Goal: Task Accomplishment & Management: Manage account settings

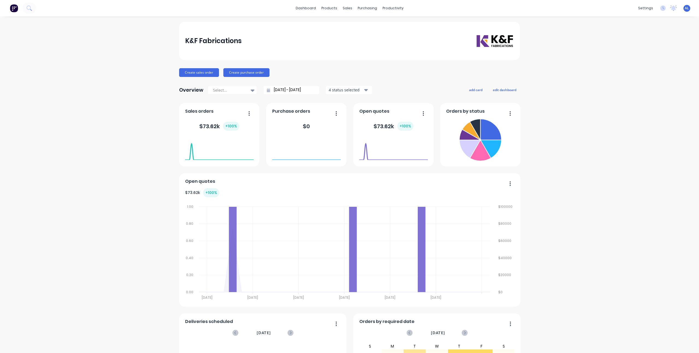
drag, startPoint x: 564, startPoint y: 80, endPoint x: 556, endPoint y: 80, distance: 7.6
click at [564, 80] on div "K&F Fabrications Create sales order Create purchase order Overview Select... 09…" at bounding box center [349, 234] width 699 height 425
click at [534, 80] on div "K&F Fabrications Create sales order Create purchase order Overview Select... 09…" at bounding box center [349, 234] width 699 height 425
click at [583, 110] on div "K&F Fabrications Create sales order Create purchase order Overview Select... 09…" at bounding box center [349, 234] width 699 height 425
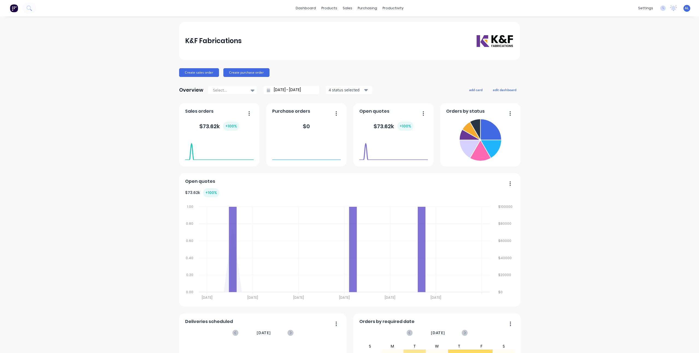
click at [545, 107] on div "K&F Fabrications Create sales order Create purchase order Overview Select... 09…" at bounding box center [349, 234] width 699 height 425
click at [434, 69] on div "Create sales order Create purchase order" at bounding box center [349, 72] width 341 height 9
click at [576, 72] on div "K&F Fabrications Create sales order Create purchase order Overview Select... 09…" at bounding box center [349, 234] width 699 height 425
click at [568, 44] on div "K&F Fabrications Create sales order Create purchase order Overview Select... 09…" at bounding box center [349, 234] width 699 height 425
click at [578, 100] on div "K&F Fabrications Create sales order Create purchase order Overview Select... 09…" at bounding box center [349, 234] width 699 height 425
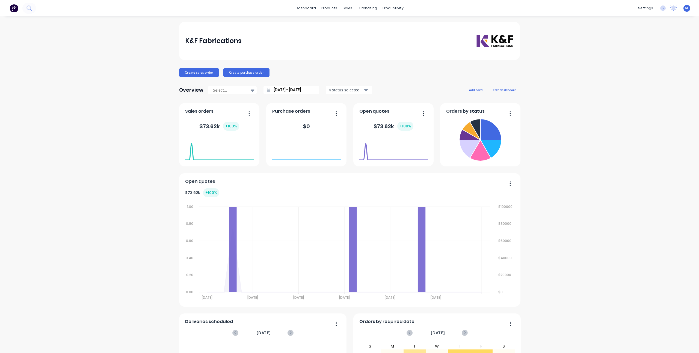
click at [581, 68] on div "K&F Fabrications Create sales order Create purchase order Overview Select... 09…" at bounding box center [349, 234] width 699 height 425
click at [300, 5] on link "dashboard" at bounding box center [306, 8] width 26 height 8
click at [156, 105] on div "K&F Fabrications Create sales order Create purchase order Overview Select... 09…" at bounding box center [349, 234] width 699 height 425
click at [374, 71] on div "Create sales order Create purchase order" at bounding box center [349, 72] width 341 height 9
click at [545, 93] on div "K&F Fabrications Create sales order Create purchase order Overview Select... 09…" at bounding box center [349, 234] width 699 height 425
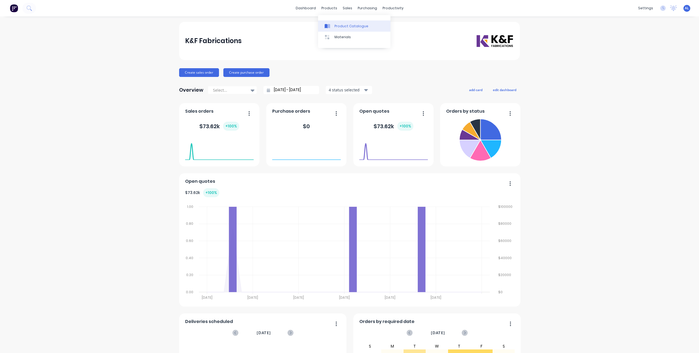
click at [340, 25] on div "Product Catalogue" at bounding box center [351, 26] width 34 height 5
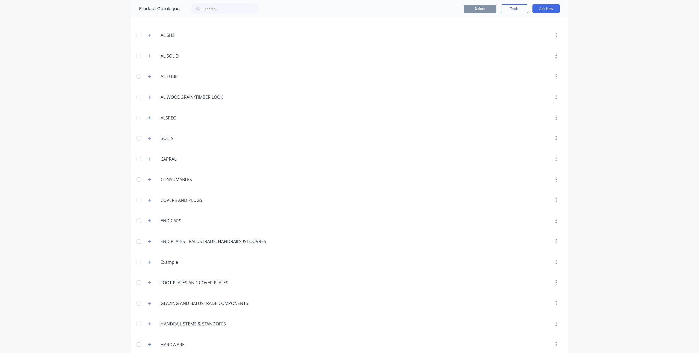
scroll to position [217, 0]
click at [149, 77] on icon "button" at bounding box center [149, 77] width 3 height 4
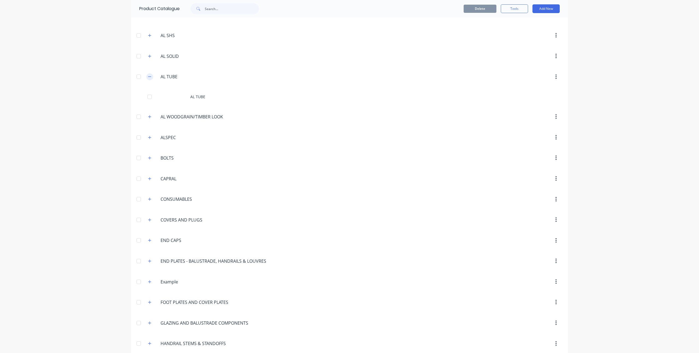
click at [149, 77] on icon "button" at bounding box center [149, 77] width 3 height 4
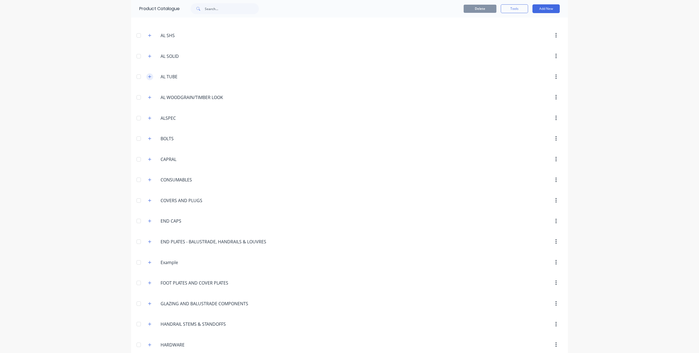
click at [149, 77] on icon "button" at bounding box center [149, 77] width 3 height 4
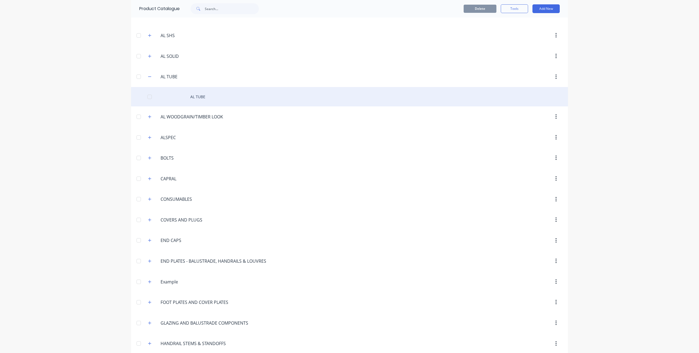
click at [199, 97] on div "AL TUBE" at bounding box center [349, 96] width 437 height 19
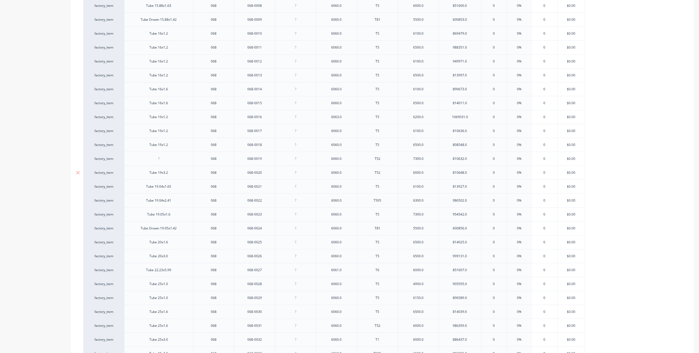
scroll to position [246, 0]
type textarea "x"
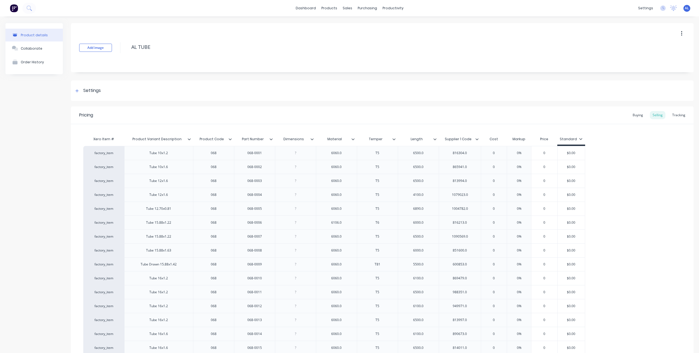
click at [312, 7] on link "dashboard" at bounding box center [306, 8] width 26 height 8
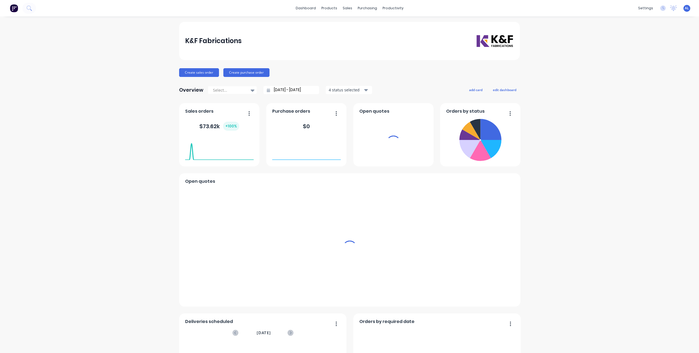
click at [96, 141] on div "K&F Fabrications Create sales order Create purchase order Overview Select... 09…" at bounding box center [349, 234] width 699 height 425
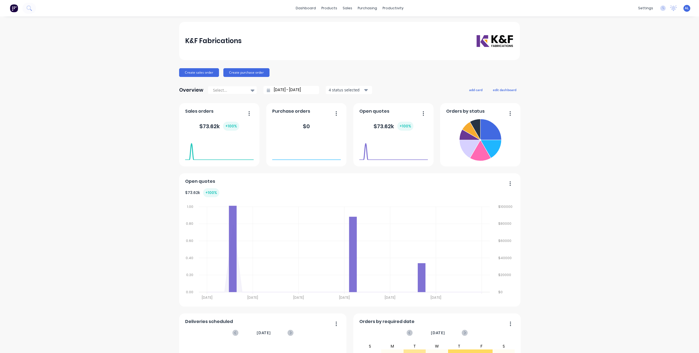
click at [96, 141] on div "K&F Fabrications Create sales order Create purchase order Overview Select... 09…" at bounding box center [349, 234] width 699 height 425
click at [128, 152] on div "K&F Fabrications Create sales order Create purchase order Overview Select... 09…" at bounding box center [349, 234] width 699 height 425
click at [327, 71] on div "Create sales order Create purchase order" at bounding box center [349, 72] width 341 height 9
click at [574, 77] on div "K&F Fabrications Create sales order Create purchase order Overview Select... 09…" at bounding box center [349, 234] width 699 height 425
click at [365, 30] on link "Purchase Orders" at bounding box center [388, 25] width 72 height 11
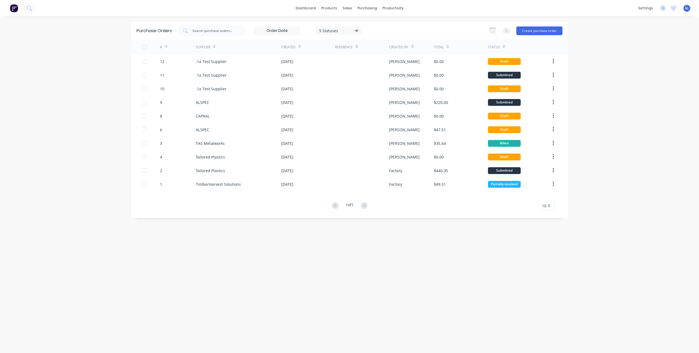
click at [222, 254] on div "Purchase Orders 5 Statuses 5 Statuses Export to Excel (XLSX) Create purchase or…" at bounding box center [349, 185] width 437 height 326
click at [229, 210] on div "1 of 1 10 5 10 15 20 25 30 35" at bounding box center [349, 206] width 437 height 8
click at [173, 202] on div "1 of 1 10 5 10 15 20 25 30 35" at bounding box center [349, 206] width 437 height 8
click at [305, 12] on link "dashboard" at bounding box center [306, 8] width 26 height 8
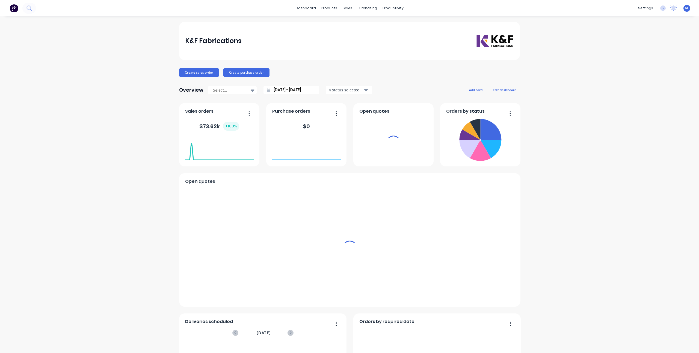
click at [154, 135] on div "K&F Fabrications Create sales order Create purchase order Overview Select... 09…" at bounding box center [349, 234] width 699 height 425
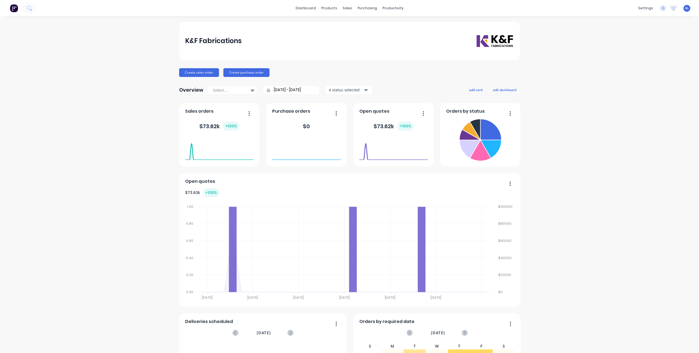
click at [144, 147] on div "K&F Fabrications Create sales order Create purchase order Overview Select... 09…" at bounding box center [349, 234] width 699 height 425
click at [110, 141] on div "K&F Fabrications Create sales order Create purchase order Overview Select... 09…" at bounding box center [349, 234] width 699 height 425
drag, startPoint x: 608, startPoint y: 131, endPoint x: 233, endPoint y: 91, distance: 377.6
click at [608, 130] on div "K&F Fabrications Create sales order Create purchase order Overview Select... 09…" at bounding box center [349, 234] width 699 height 425
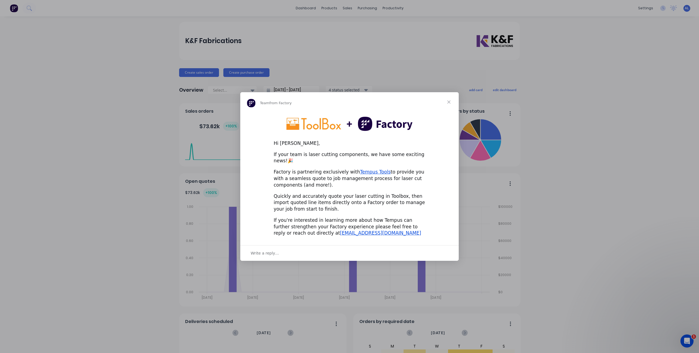
drag, startPoint x: 304, startPoint y: 183, endPoint x: 326, endPoint y: 186, distance: 22.3
click at [326, 186] on div "Hi Ashley, If your team is laser cutting components, we have some exciting news…" at bounding box center [349, 176] width 218 height 129
drag, startPoint x: 321, startPoint y: 194, endPoint x: 348, endPoint y: 205, distance: 30.0
click at [348, 205] on div "Quickly and accurately quote your laser cutting in Toolbox, then import quoted …" at bounding box center [349, 202] width 152 height 19
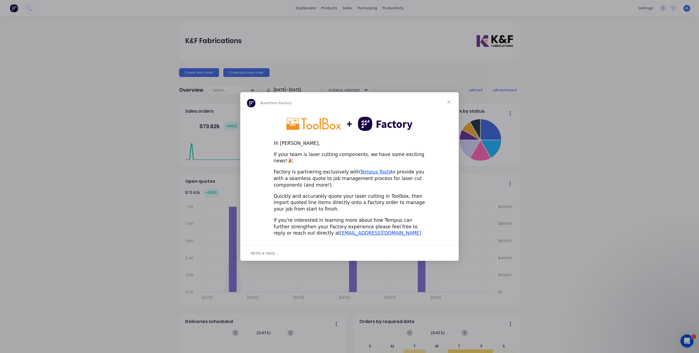
click at [449, 104] on span "Close" at bounding box center [449, 102] width 20 height 20
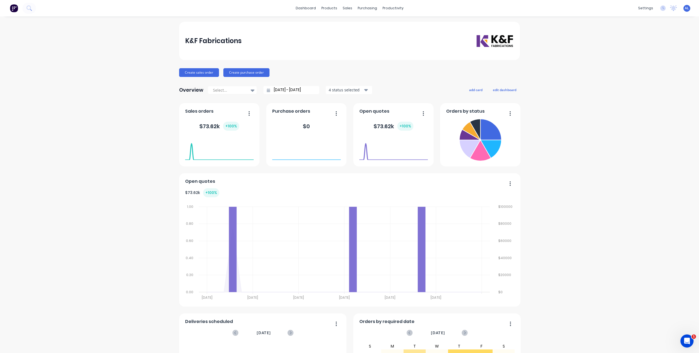
click at [550, 162] on div "K&F Fabrications Create sales order Create purchase order Overview Select... 09…" at bounding box center [349, 234] width 699 height 425
click at [561, 166] on div "K&F Fabrications Create sales order Create purchase order Overview Select... 09…" at bounding box center [349, 234] width 699 height 425
click at [123, 166] on div "K&F Fabrications Create sales order Create purchase order Overview Select... 09…" at bounding box center [349, 234] width 699 height 425
click at [429, 76] on div "Create sales order Create purchase order" at bounding box center [349, 72] width 341 height 9
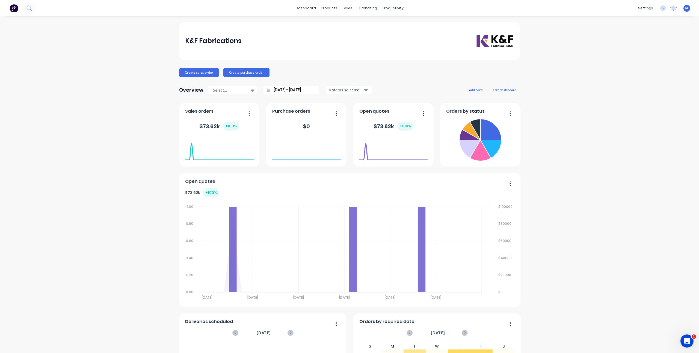
click at [565, 94] on div "K&F Fabrications Create sales order Create purchase order Overview Select... 09…" at bounding box center [349, 234] width 699 height 425
click at [597, 82] on div "K&F Fabrications Create sales order Create purchase order Overview Select... 09…" at bounding box center [349, 234] width 699 height 425
click at [616, 115] on div "K&F Fabrications Create sales order Create purchase order Overview Select... 09…" at bounding box center [349, 234] width 699 height 425
click at [603, 165] on div "K&F Fabrications Create sales order Create purchase order Overview Select... 09…" at bounding box center [349, 234] width 699 height 425
click at [331, 9] on div "products" at bounding box center [328, 8] width 21 height 8
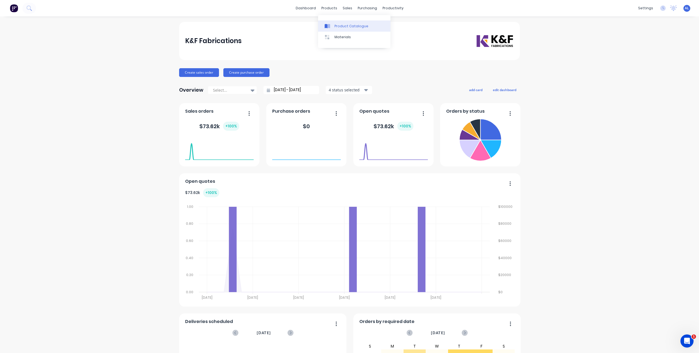
click at [335, 22] on link "Product Catalogue" at bounding box center [354, 25] width 72 height 11
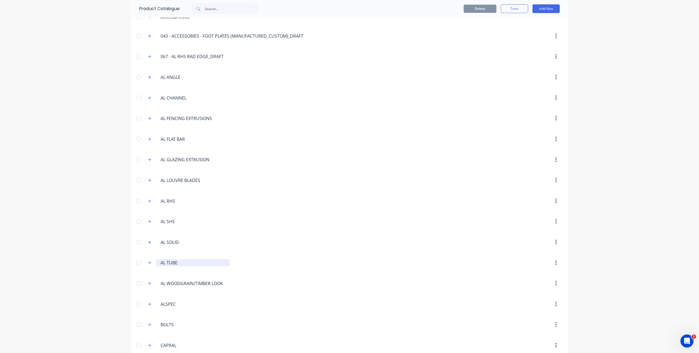
scroll to position [32, 0]
click at [146, 221] on button "button" at bounding box center [149, 221] width 7 height 7
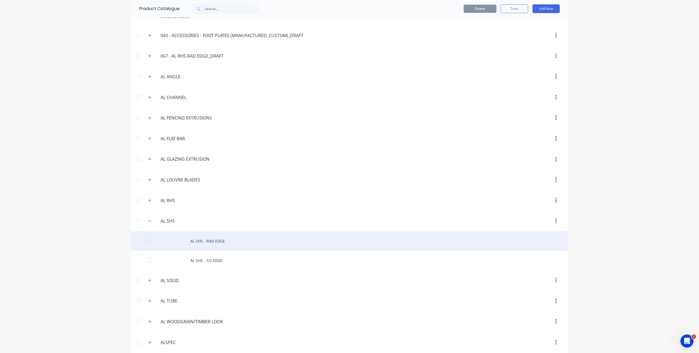
click at [216, 239] on div "AL SHS - RAD EDGE" at bounding box center [349, 240] width 437 height 19
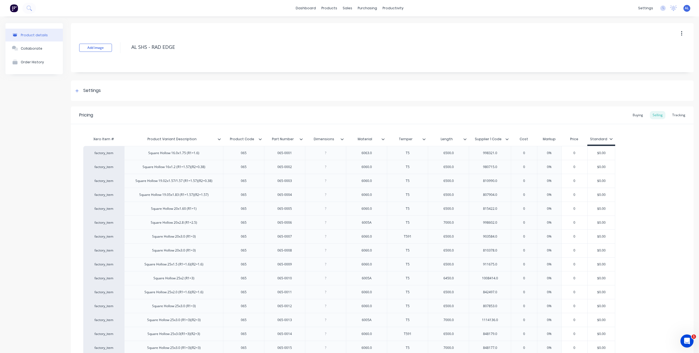
click at [43, 35] on div "Product details" at bounding box center [34, 35] width 27 height 4
click at [328, 26] on icon at bounding box center [328, 26] width 3 height 4
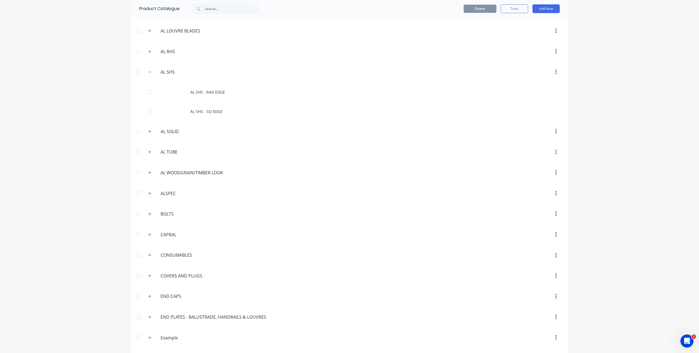
scroll to position [189, 0]
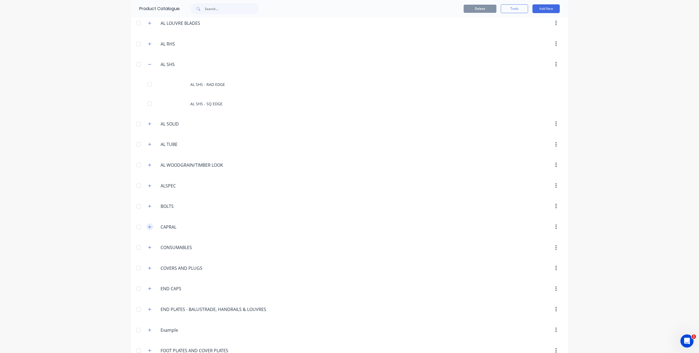
click at [148, 228] on icon "button" at bounding box center [149, 227] width 3 height 4
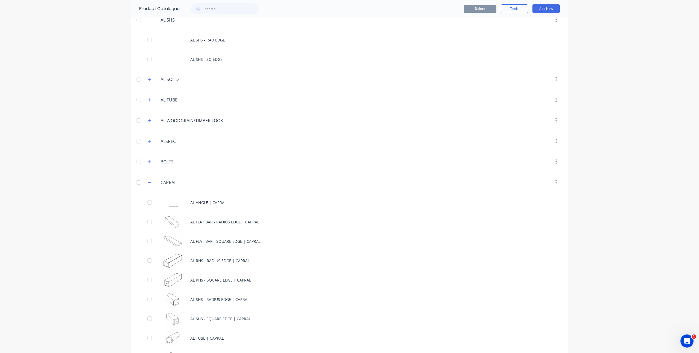
scroll to position [238, 0]
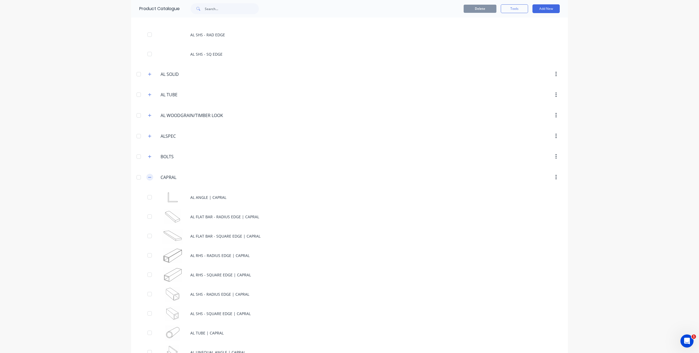
click at [148, 177] on icon "button" at bounding box center [149, 177] width 3 height 4
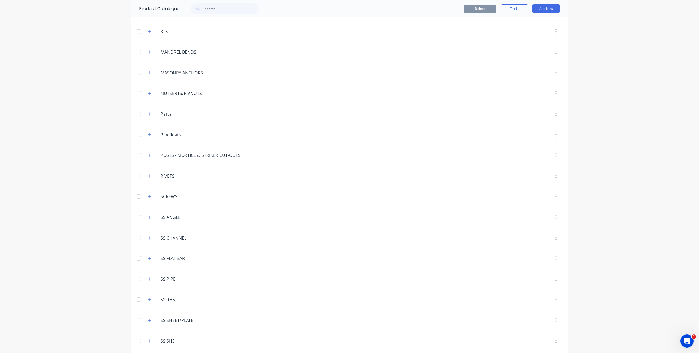
scroll to position [615, 0]
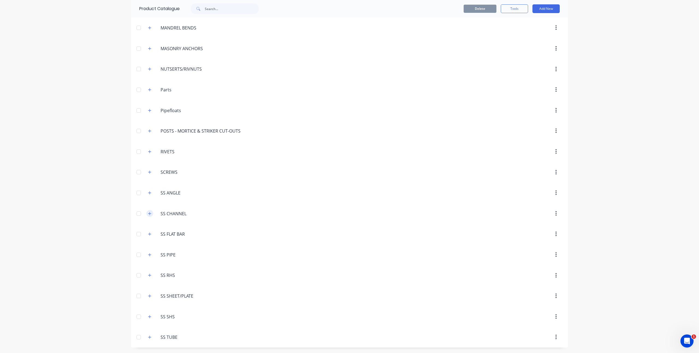
click at [146, 216] on button "button" at bounding box center [149, 213] width 7 height 7
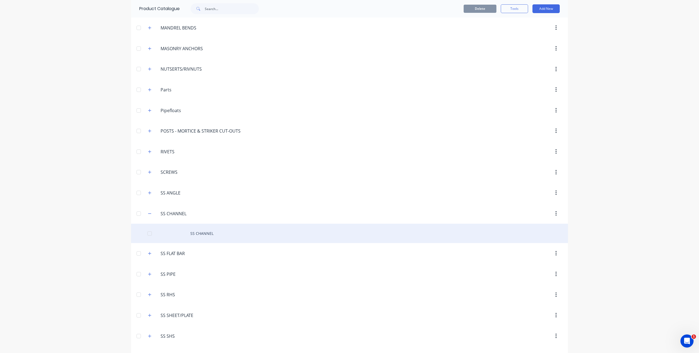
click at [189, 235] on div "SS CHANNEL" at bounding box center [349, 233] width 437 height 19
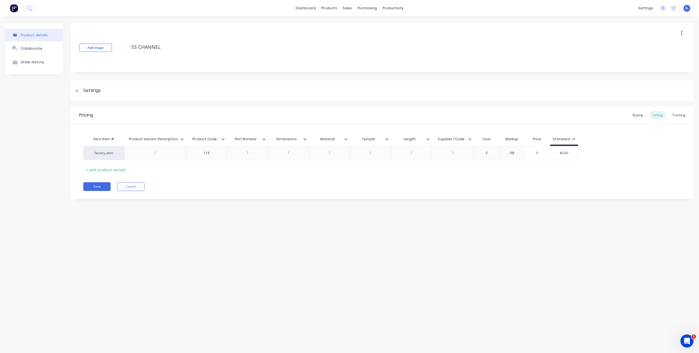
click at [266, 187] on div "Save Cancel" at bounding box center [388, 186] width 610 height 9
click at [137, 184] on button "Cancel" at bounding box center [130, 186] width 27 height 9
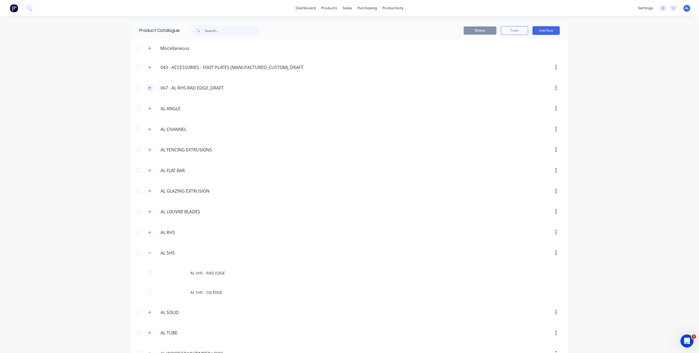
click at [148, 87] on icon "button" at bounding box center [149, 88] width 3 height 4
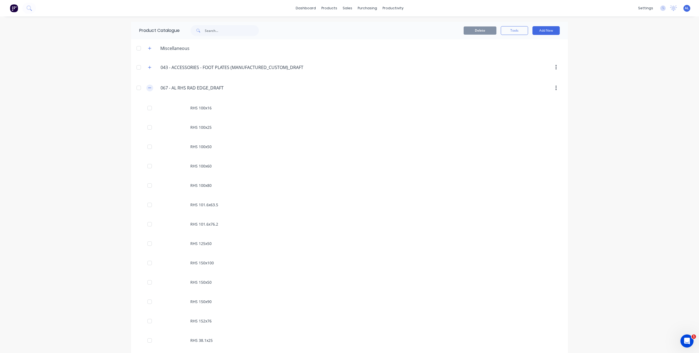
click at [148, 87] on icon "button" at bounding box center [149, 88] width 3 height 4
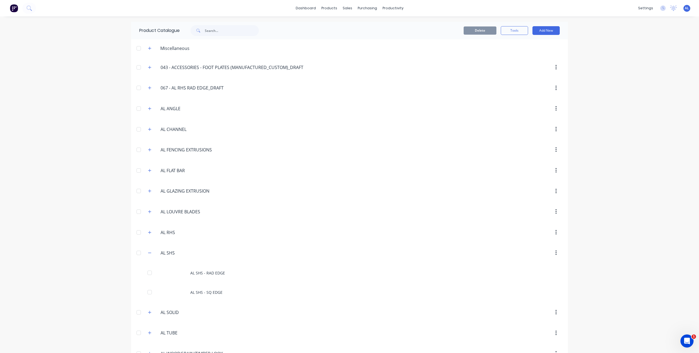
scroll to position [1, 0]
click at [149, 46] on icon "button" at bounding box center [149, 47] width 3 height 4
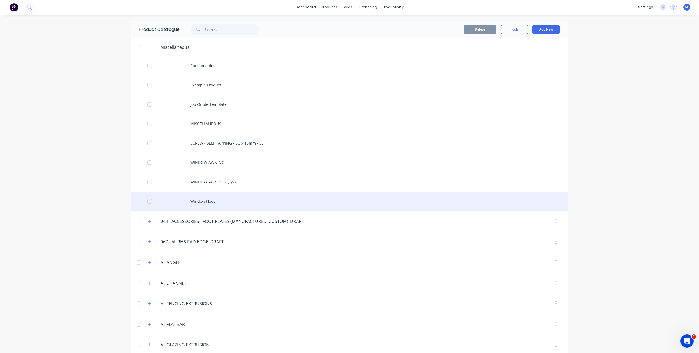
click at [145, 202] on div at bounding box center [149, 201] width 11 height 11
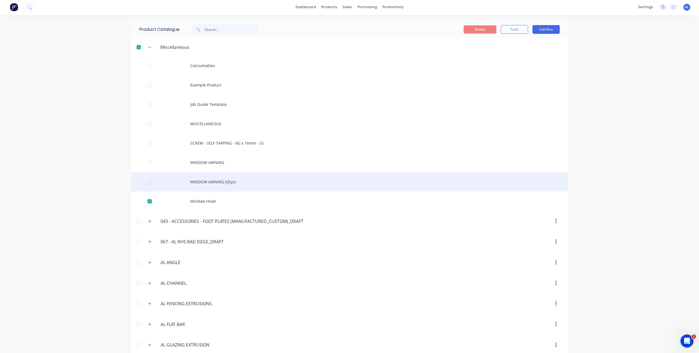
click at [148, 185] on div at bounding box center [149, 182] width 11 height 11
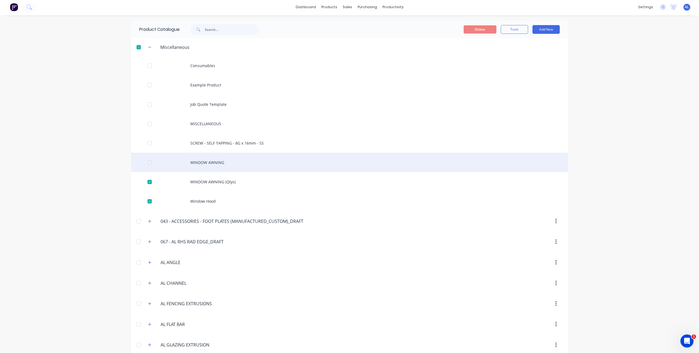
click at [148, 160] on div at bounding box center [149, 162] width 11 height 11
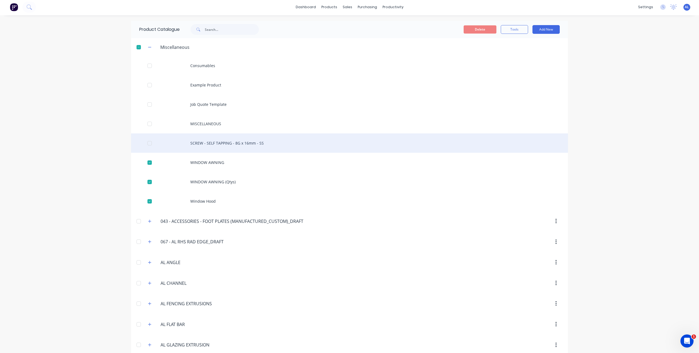
click at [148, 142] on div at bounding box center [149, 143] width 11 height 11
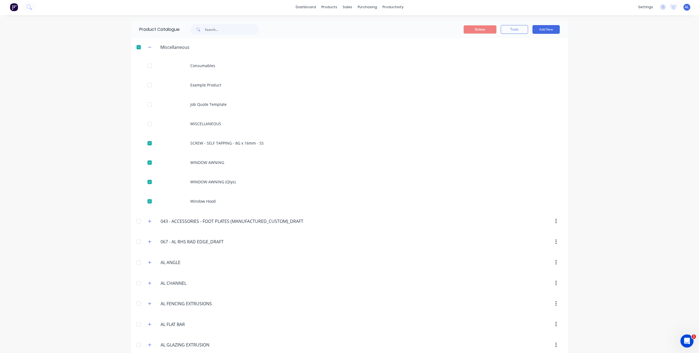
click at [138, 47] on div at bounding box center [138, 47] width 11 height 11
click at [137, 47] on div at bounding box center [138, 47] width 11 height 11
click at [517, 29] on button "Tools" at bounding box center [513, 29] width 27 height 9
click at [375, 37] on div "Delete Tools Duplicate product Stocktake Add New" at bounding box center [419, 29] width 295 height 17
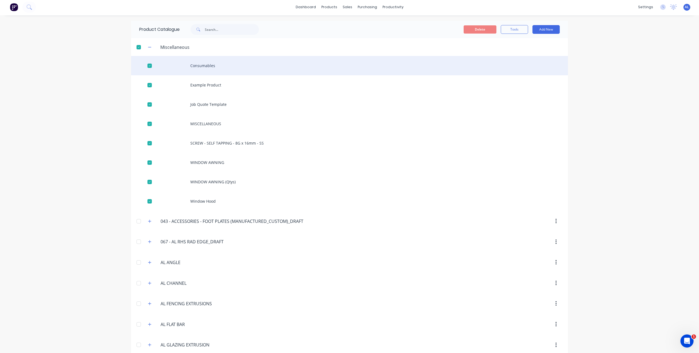
scroll to position [0, 0]
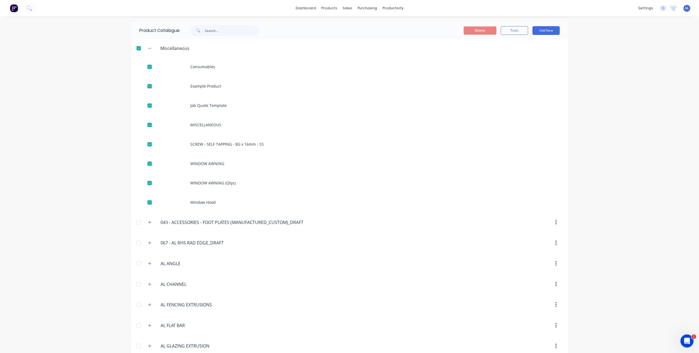
click at [574, 77] on div "dashboard products sales purchasing productivity dashboard products Product Cat…" at bounding box center [349, 176] width 699 height 353
click at [485, 27] on button "Delete" at bounding box center [479, 30] width 33 height 8
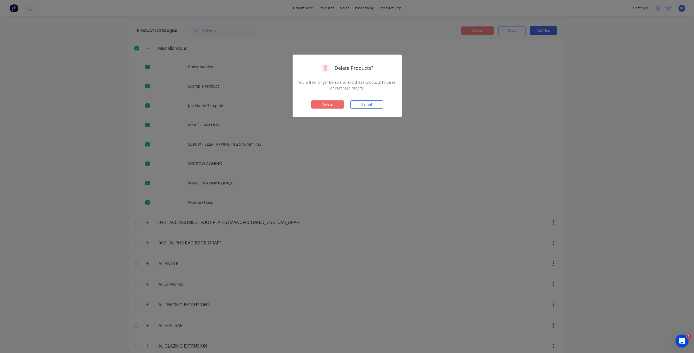
click at [335, 103] on button "Delete" at bounding box center [327, 104] width 33 height 8
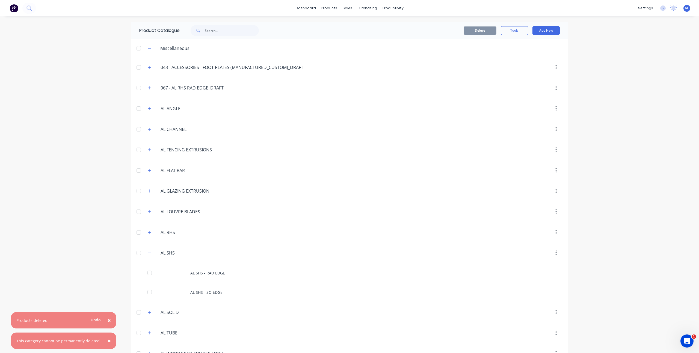
click at [138, 68] on div at bounding box center [138, 67] width 11 height 11
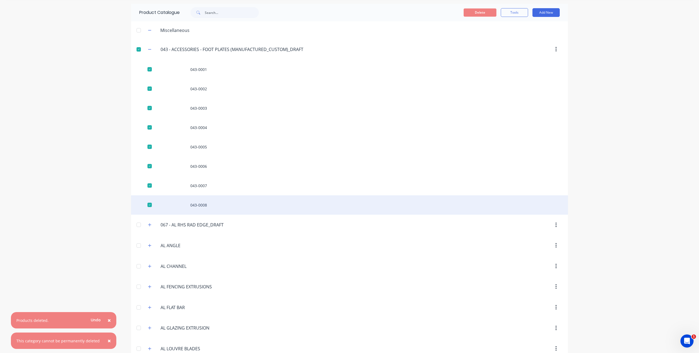
scroll to position [21, 0]
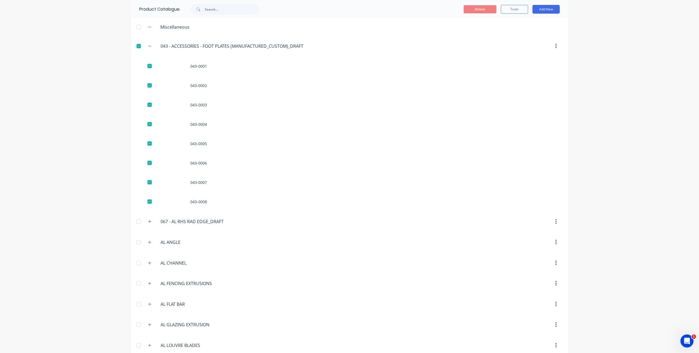
click at [135, 222] on div at bounding box center [138, 221] width 11 height 11
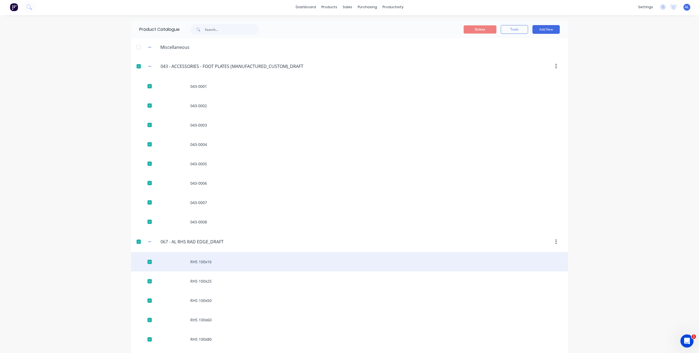
scroll to position [0, 0]
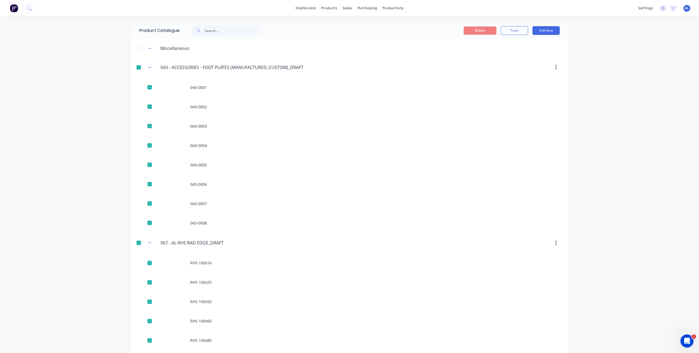
click at [461, 33] on div "Delete Tools Add New" at bounding box center [415, 30] width 287 height 9
click at [466, 33] on button "Delete" at bounding box center [479, 30] width 33 height 8
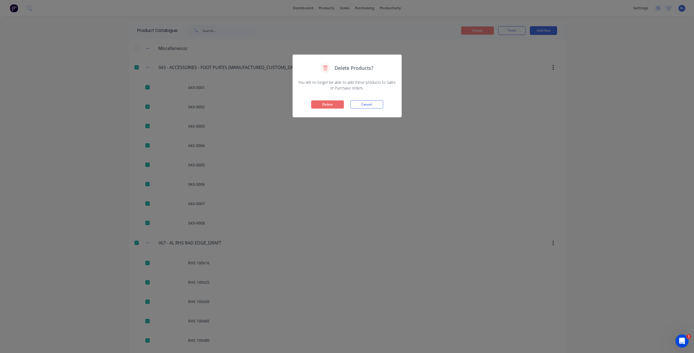
click at [330, 108] on button "Delete" at bounding box center [327, 104] width 33 height 8
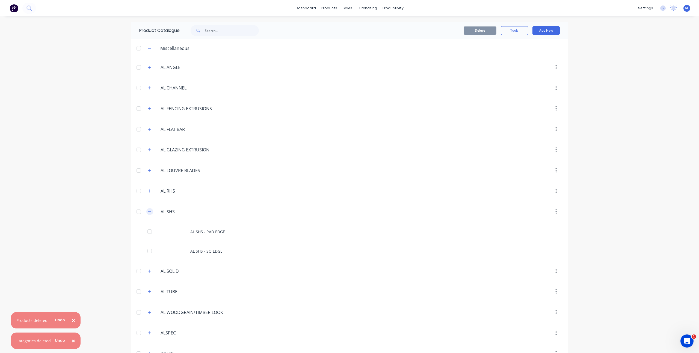
click at [149, 210] on button "button" at bounding box center [149, 211] width 7 height 7
click at [113, 204] on div "× Products deleted. Undo × Categories deleted. Undo dashboard products sales pu…" at bounding box center [349, 176] width 699 height 353
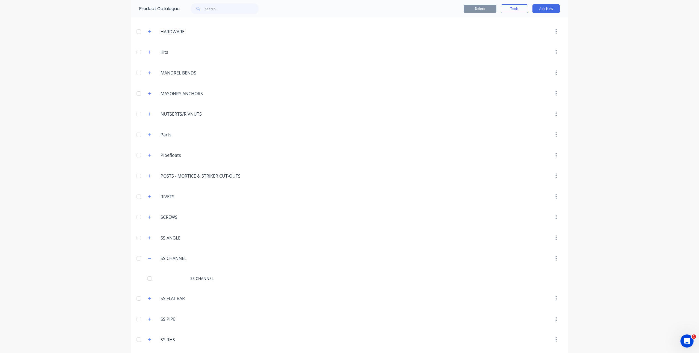
scroll to position [498, 0]
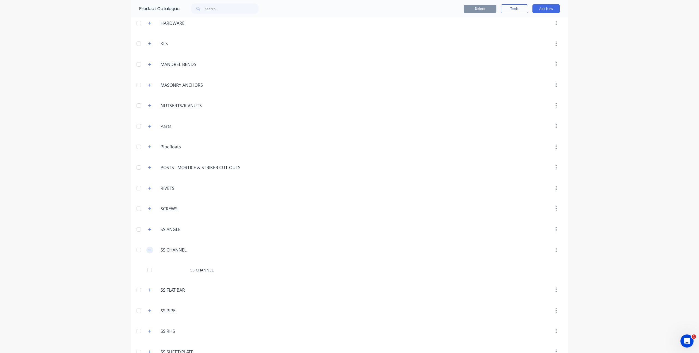
click at [148, 252] on icon "button" at bounding box center [149, 250] width 3 height 4
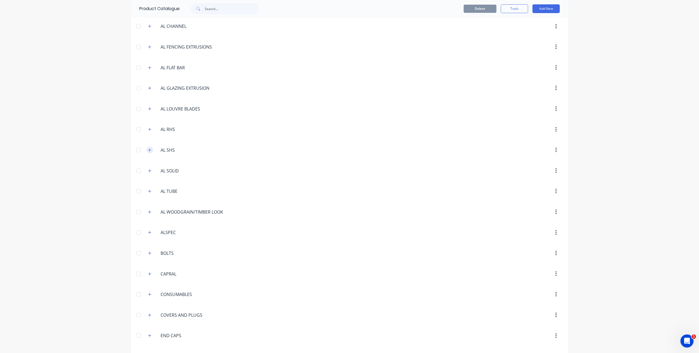
click at [147, 152] on button "button" at bounding box center [149, 150] width 7 height 7
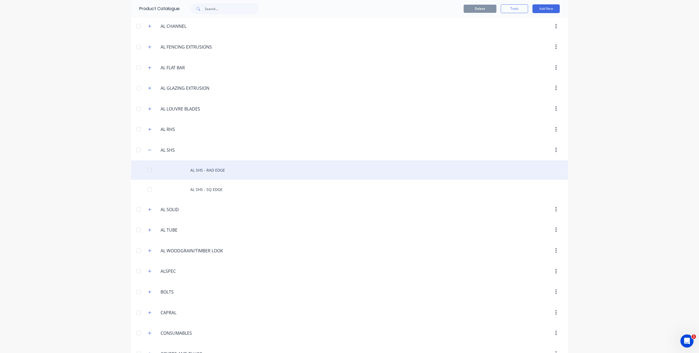
click at [204, 171] on div "AL SHS - RAD EDGE" at bounding box center [349, 169] width 437 height 19
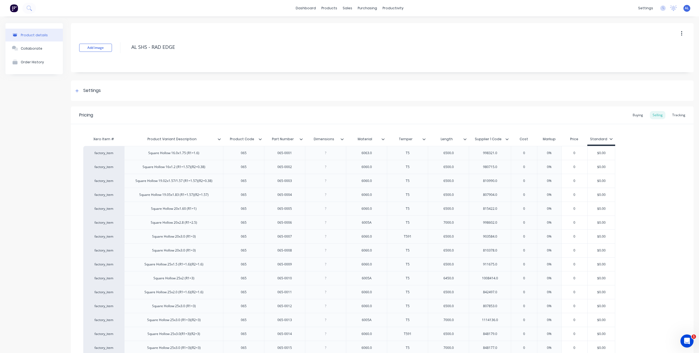
click at [261, 139] on icon at bounding box center [259, 139] width 3 height 3
click at [341, 109] on div "Pricing Buying Selling Tracking" at bounding box center [382, 115] width 622 height 18
type textarea "x"
click at [616, 38] on link "Team" at bounding box center [615, 37] width 72 height 11
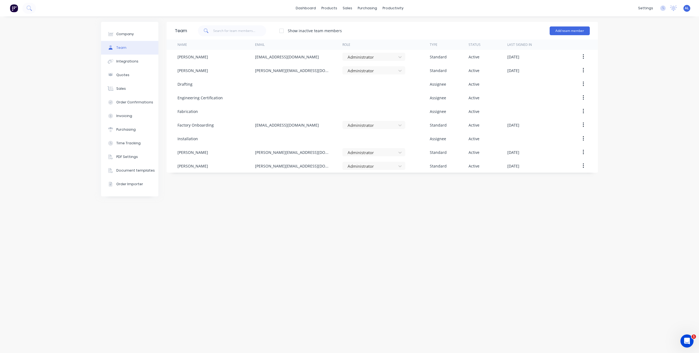
click at [355, 200] on div "Team Show inactive team members Add team member Name Email Role Type Status Las…" at bounding box center [381, 185] width 431 height 326
click at [219, 195] on div "Team Show inactive team members Add team member Name Email Role Type Status Las…" at bounding box center [381, 185] width 431 height 326
click at [238, 213] on div "Team Show inactive team members Add team member Name Email Role Type Status Las…" at bounding box center [381, 185] width 431 height 326
click at [624, 117] on link "Time Tracking" at bounding box center [619, 114] width 72 height 11
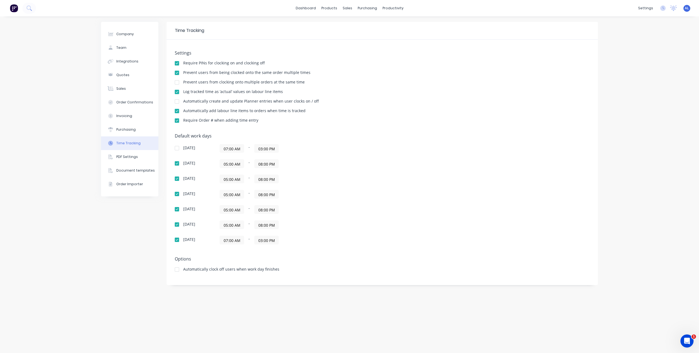
click at [222, 315] on div "Time Tracking Settings Require PINs for clocking on and clocking off Prevent us…" at bounding box center [381, 185] width 431 height 326
click at [135, 247] on div "Company Team Integrations Quotes Sales Order Confirmations Invoicing Purchasing…" at bounding box center [129, 185] width 57 height 326
click at [388, 23] on link "Sales Orders" at bounding box center [376, 25] width 72 height 11
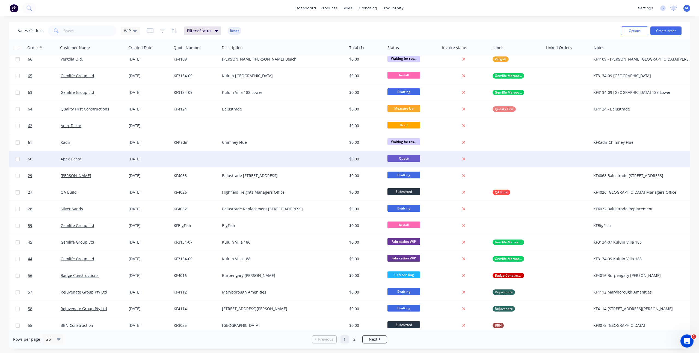
scroll to position [6, 0]
click at [73, 160] on link "Apex Decor" at bounding box center [71, 158] width 21 height 5
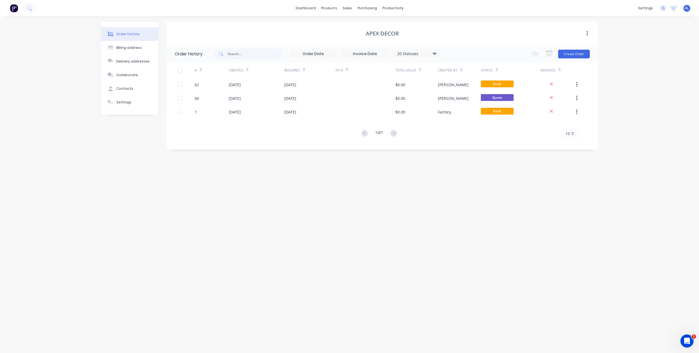
click at [251, 193] on div "Order history Billing address Delivery addresses Collaborate Contacts Settings …" at bounding box center [349, 184] width 699 height 337
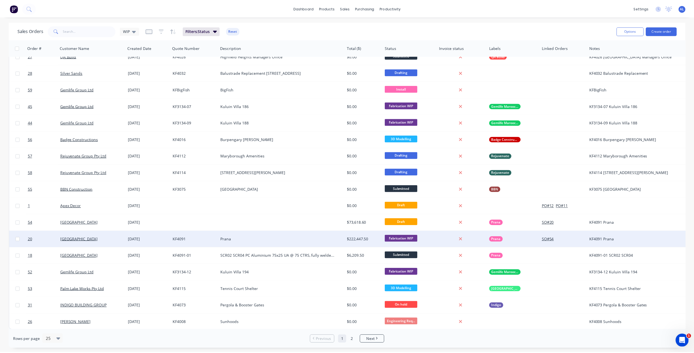
scroll to position [145, 0]
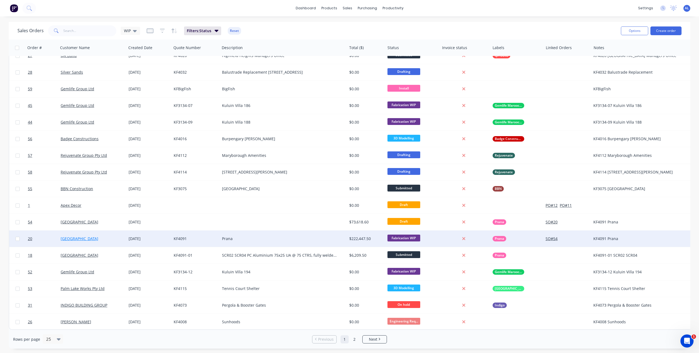
click at [66, 236] on link "[GEOGRAPHIC_DATA]" at bounding box center [80, 238] width 38 height 5
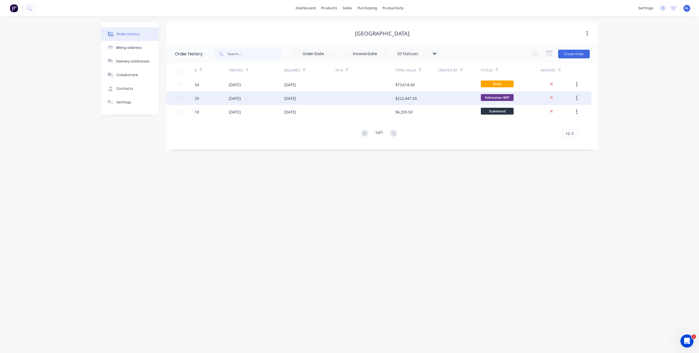
click at [375, 97] on div at bounding box center [365, 98] width 60 height 14
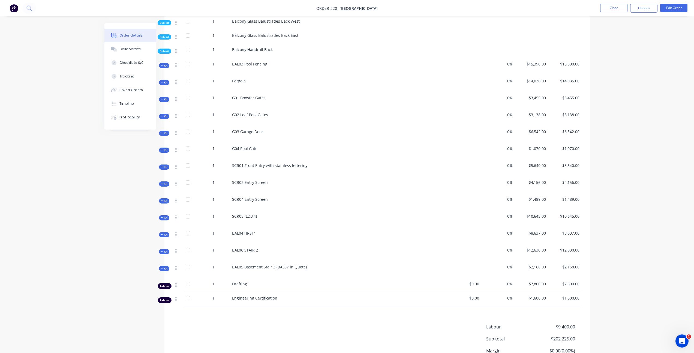
scroll to position [317, 0]
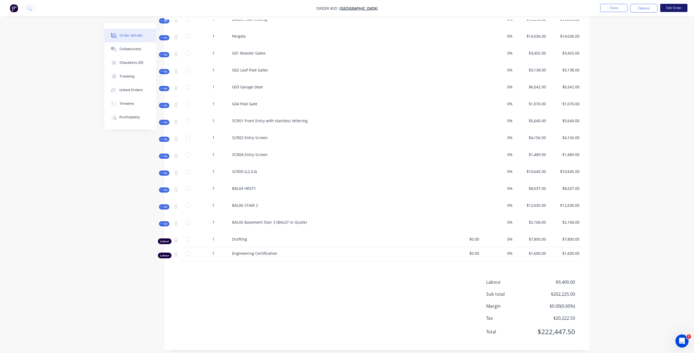
click at [674, 7] on button "Edit Order" at bounding box center [674, 8] width 27 height 8
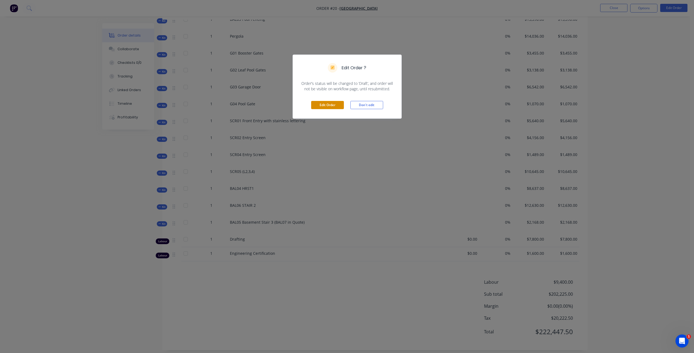
click at [333, 106] on button "Edit Order" at bounding box center [327, 105] width 33 height 8
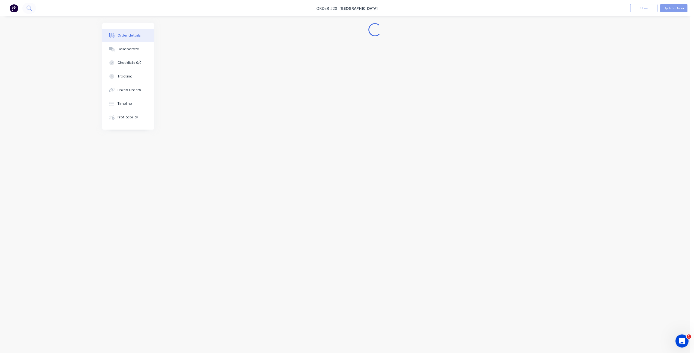
scroll to position [0, 0]
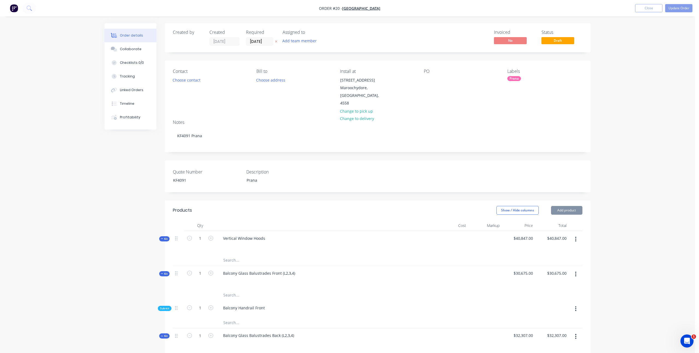
type input "$40,847.00"
type input "$30,675.00"
type input "$32,307.00"
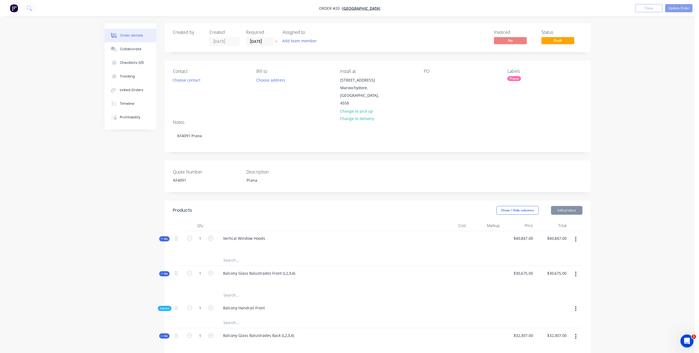
type input "$32,307.00"
type input "$15,390.00"
type input "$14,036.00"
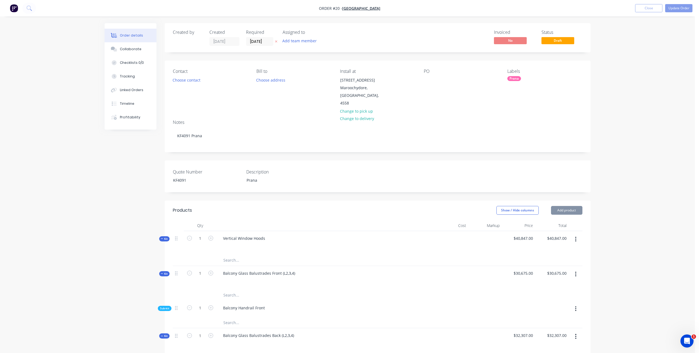
type input "$3,455.00"
type input "$3,138.00"
type input "$6,542.00"
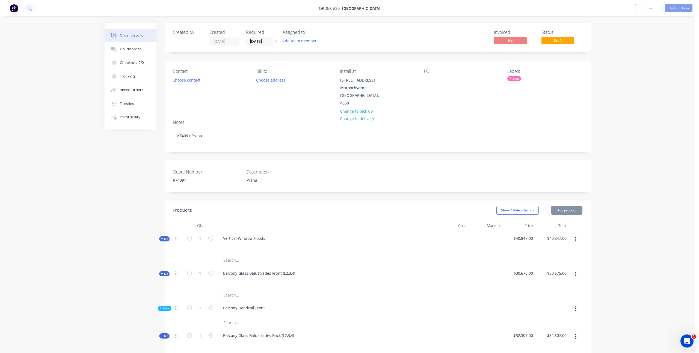
type input "$6,542.00"
type input "$1,070.00"
type input "$5,640.00"
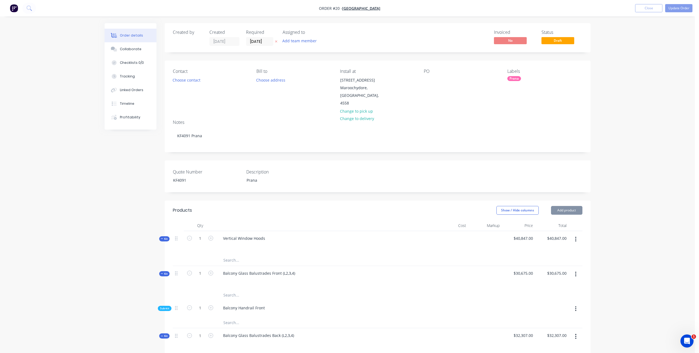
type input "$4,156.00"
type input "$1,489.00"
type input "$10,645.00"
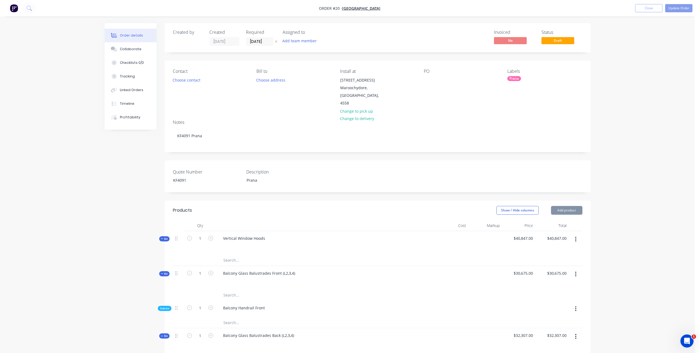
type input "$10,645.00"
type input "$8,637.00"
type input "$12,630.00"
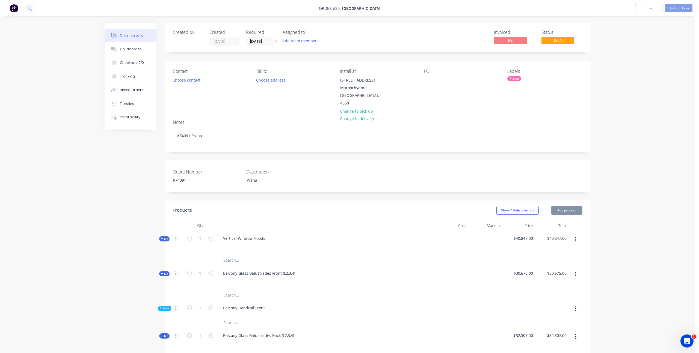
type input "$2,168.00"
type input "$7,800.00"
type input "$1,600.00"
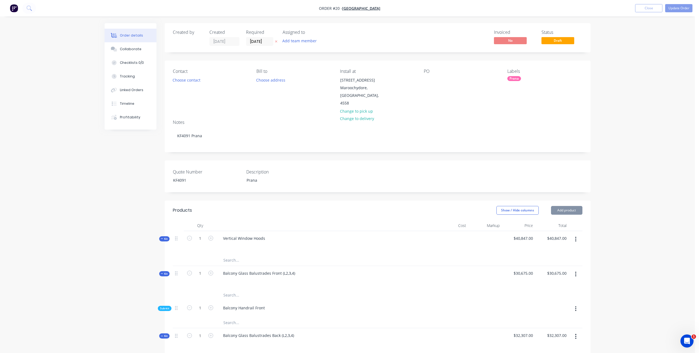
type input "$1,600.00"
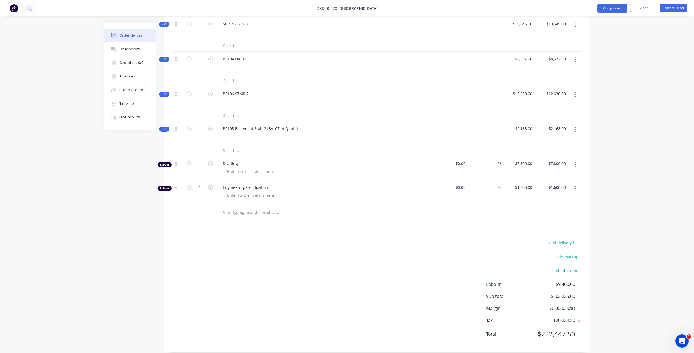
scroll to position [727, 0]
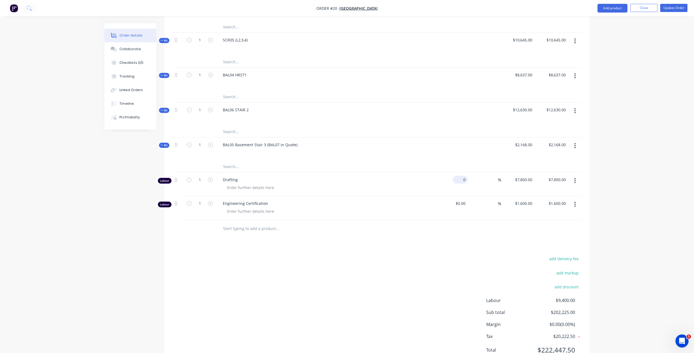
click at [462, 176] on input "0" at bounding box center [461, 180] width 13 height 8
click at [471, 255] on div "add delivery fee add markup add discount Labour $9,400.00 Sub total $202,225.00…" at bounding box center [377, 307] width 409 height 105
type input "$100.00"
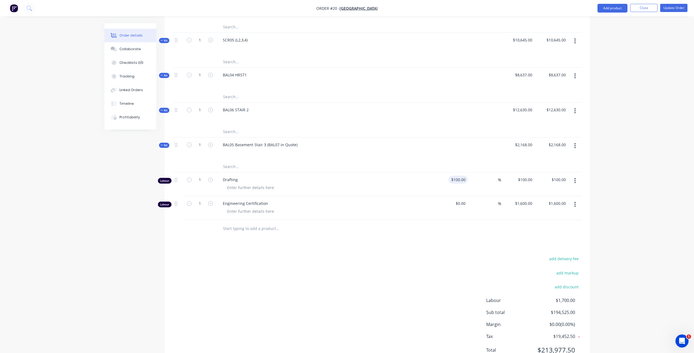
type input "100"
click at [460, 176] on input "100" at bounding box center [463, 180] width 9 height 8
click at [210, 177] on icon "button" at bounding box center [210, 179] width 5 height 5
type input "3"
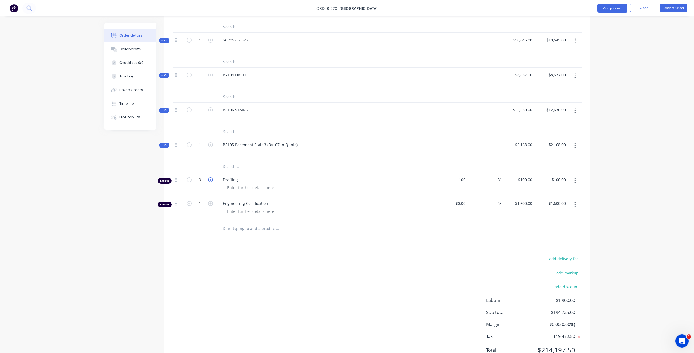
type input "$100.00"
click at [210, 177] on icon "button" at bounding box center [210, 179] width 5 height 5
type input "4"
type input "$300.00"
click at [210, 177] on icon "button" at bounding box center [210, 179] width 5 height 5
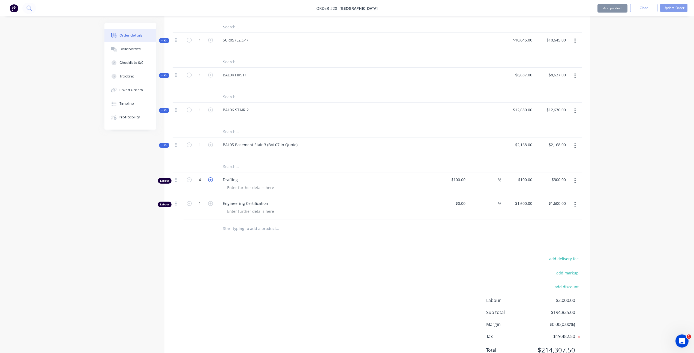
type input "5"
type input "$500.00"
click at [210, 177] on icon "button" at bounding box center [210, 179] width 5 height 5
type input "6"
type input "$600.00"
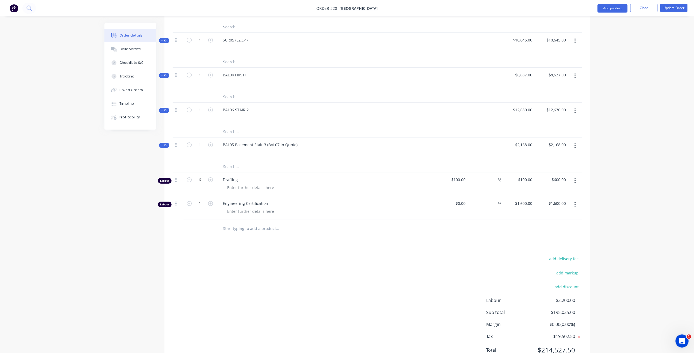
click at [426, 260] on div "add delivery fee add markup add discount Labour $2,200.00 Sub total $195,025.00…" at bounding box center [377, 307] width 409 height 105
click at [442, 227] on div at bounding box center [377, 229] width 409 height 18
click at [497, 176] on input at bounding box center [495, 180] width 6 height 8
type input "40"
click at [532, 269] on div "add markup" at bounding box center [548, 276] width 68 height 14
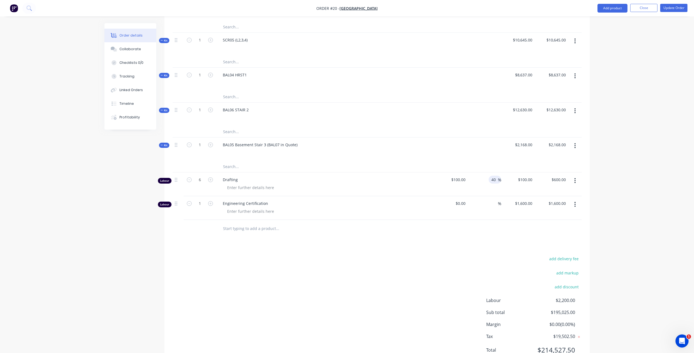
type input "$140.00"
type input "$840.00"
click at [515, 225] on div at bounding box center [377, 229] width 409 height 18
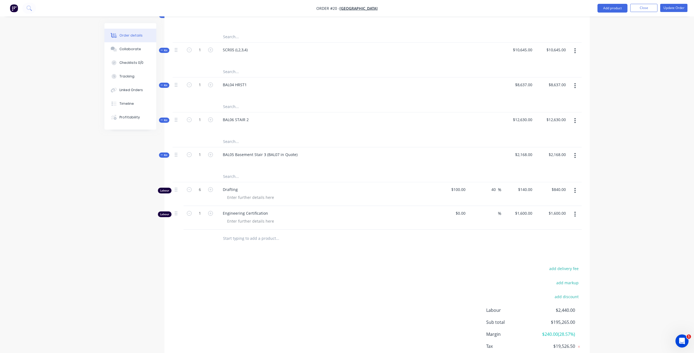
click at [463, 230] on div at bounding box center [377, 239] width 409 height 18
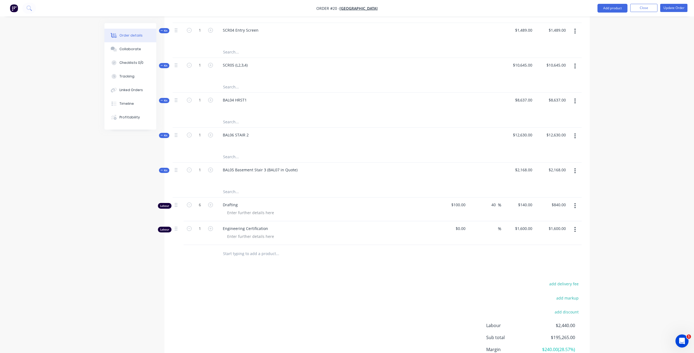
scroll to position [702, 0]
click at [124, 75] on div "Tracking" at bounding box center [127, 76] width 15 height 5
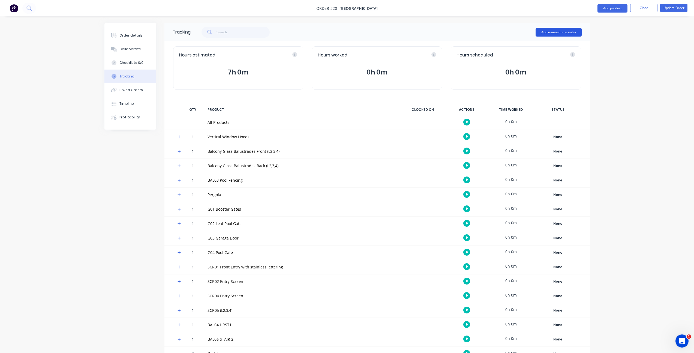
click at [551, 35] on button "Add manual time entry" at bounding box center [559, 32] width 46 height 9
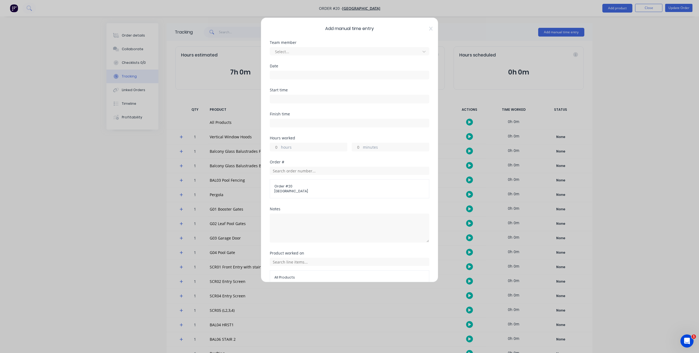
click at [376, 58] on div "Team member Select..." at bounding box center [349, 52] width 159 height 23
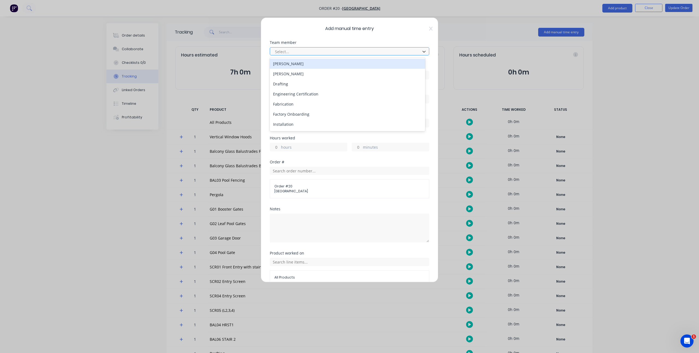
click at [375, 51] on div at bounding box center [345, 51] width 143 height 7
click at [344, 60] on div "[PERSON_NAME]" at bounding box center [347, 64] width 155 height 10
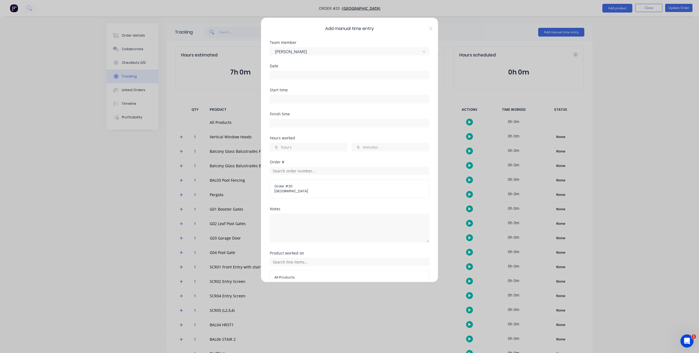
click at [336, 76] on input at bounding box center [349, 75] width 159 height 8
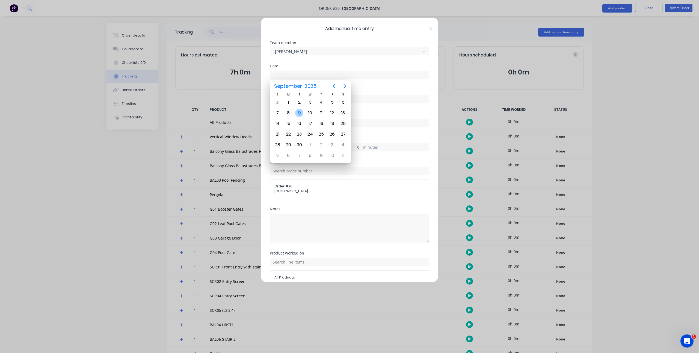
click at [299, 110] on div "9" at bounding box center [299, 113] width 8 height 8
type input "[DATE]"
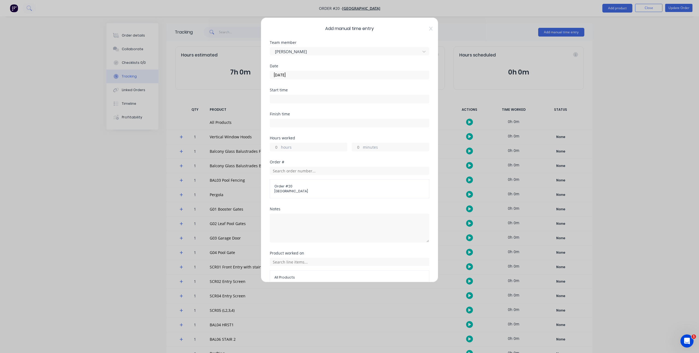
click at [304, 99] on input at bounding box center [349, 99] width 159 height 8
type input "09:16 AM"
click at [313, 136] on div "AM" at bounding box center [311, 137] width 13 height 9
click at [351, 117] on div at bounding box center [349, 122] width 159 height 10
click at [424, 100] on icon at bounding box center [425, 100] width 3 height 4
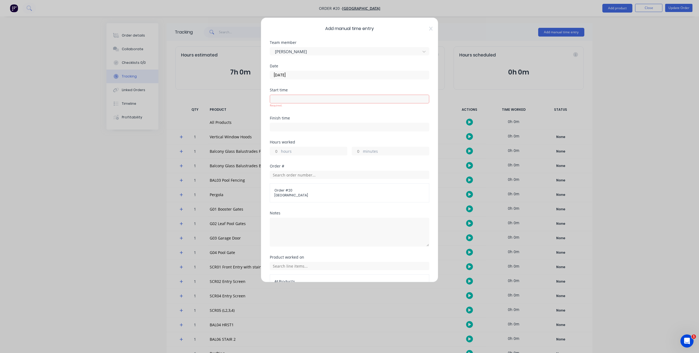
click at [294, 147] on div "hours" at bounding box center [308, 151] width 77 height 9
click at [298, 153] on label "hours" at bounding box center [314, 151] width 66 height 7
click at [279, 153] on input "hours" at bounding box center [275, 151] width 10 height 8
type input "3"
click at [290, 159] on div "Hours worked 3 hours minutes" at bounding box center [349, 148] width 159 height 24
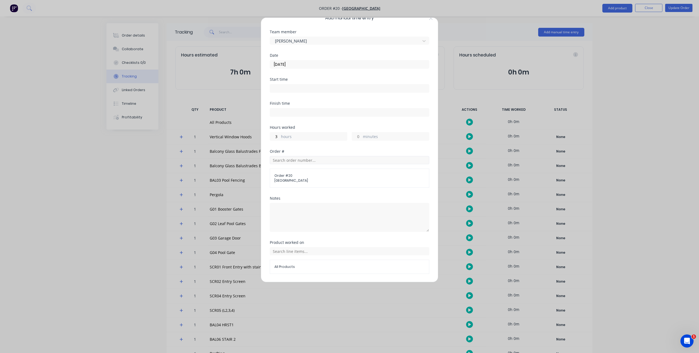
scroll to position [11, 0]
click at [291, 158] on input "text" at bounding box center [349, 160] width 159 height 8
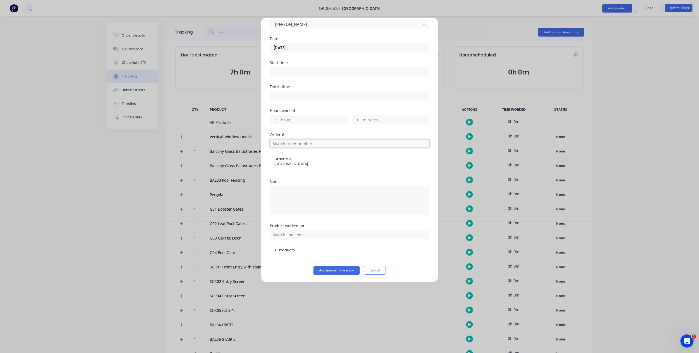
scroll to position [28, 0]
click at [311, 233] on input "text" at bounding box center [349, 234] width 159 height 8
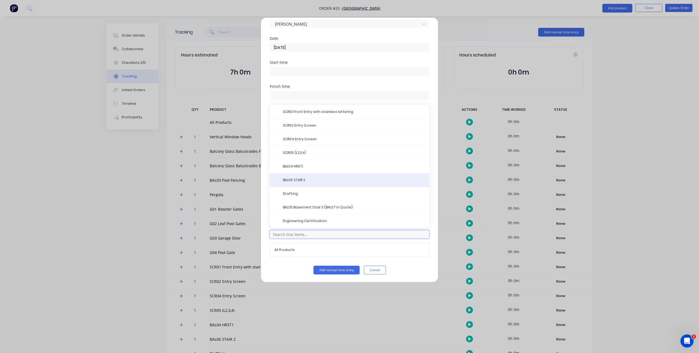
scroll to position [136, 0]
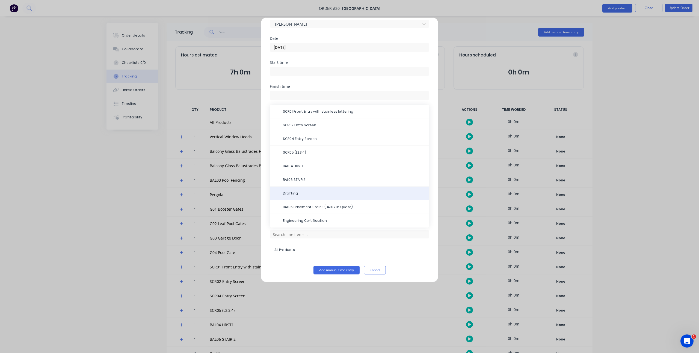
click at [324, 196] on div "Drafting" at bounding box center [349, 194] width 159 height 14
click at [301, 190] on div "Drafting" at bounding box center [349, 194] width 159 height 14
click at [285, 194] on span "Drafting" at bounding box center [354, 193] width 142 height 5
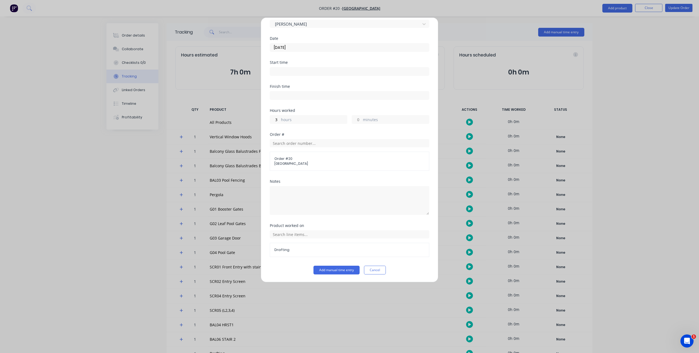
click at [289, 272] on div "Add manual time entry Cancel" at bounding box center [349, 270] width 159 height 9
click at [336, 269] on button "Add manual time entry" at bounding box center [336, 270] width 46 height 9
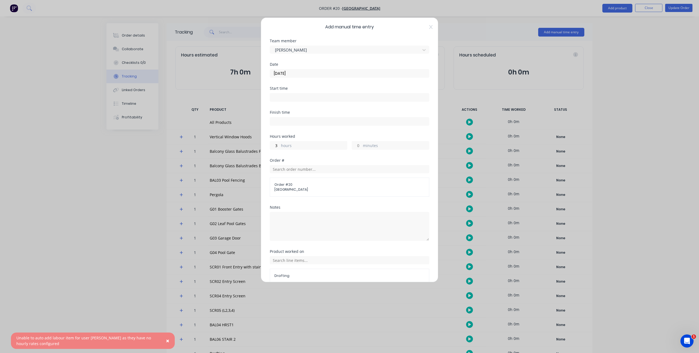
scroll to position [0, 0]
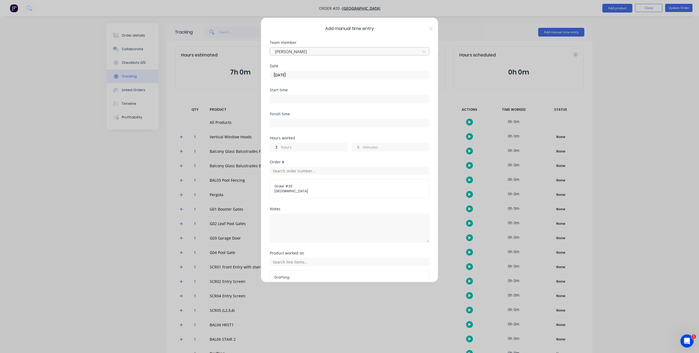
click at [312, 49] on div at bounding box center [345, 51] width 143 height 7
click at [312, 83] on div "Fabrication" at bounding box center [347, 85] width 155 height 10
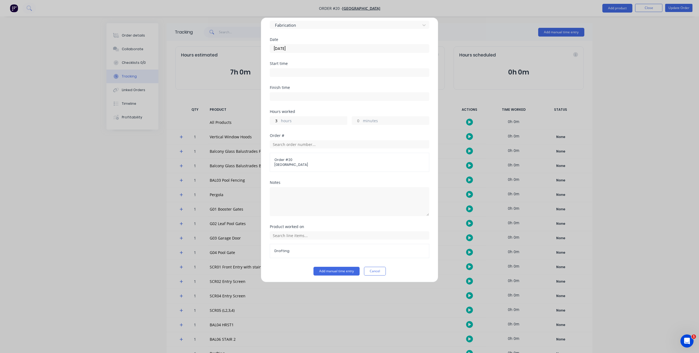
scroll to position [28, 0]
click at [335, 271] on button "Add manual time entry" at bounding box center [336, 270] width 46 height 9
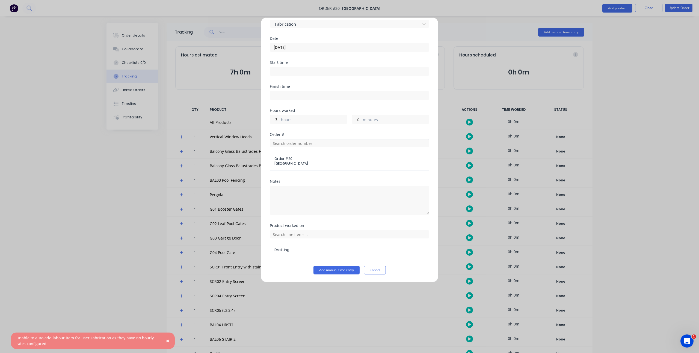
scroll to position [0, 0]
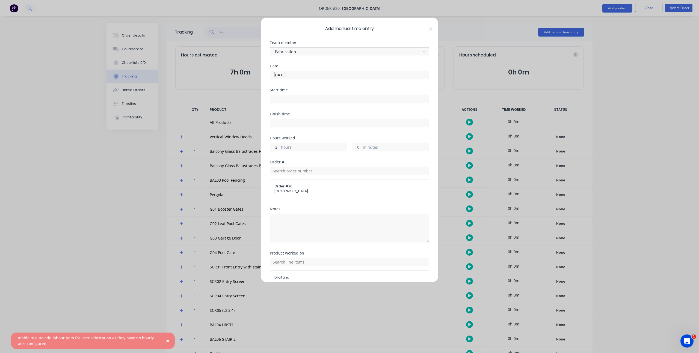
click at [339, 55] on div "Fabrication" at bounding box center [346, 51] width 146 height 8
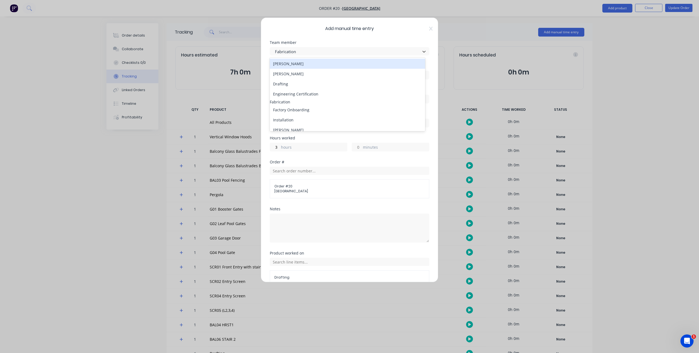
click at [334, 64] on div "[PERSON_NAME]" at bounding box center [347, 64] width 155 height 10
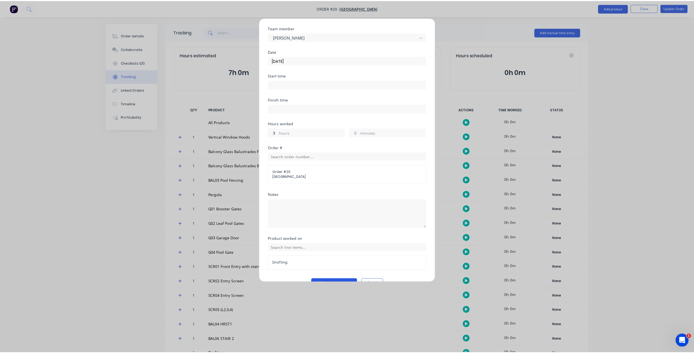
scroll to position [28, 0]
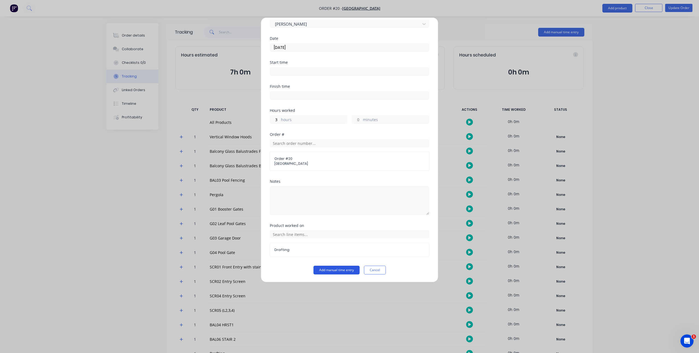
click at [328, 270] on button "Add manual time entry" at bounding box center [336, 270] width 46 height 9
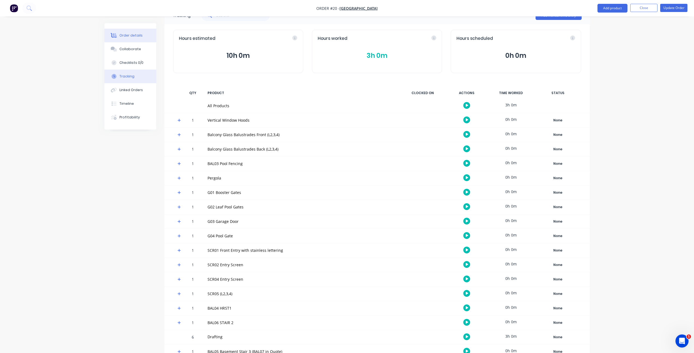
scroll to position [0, 0]
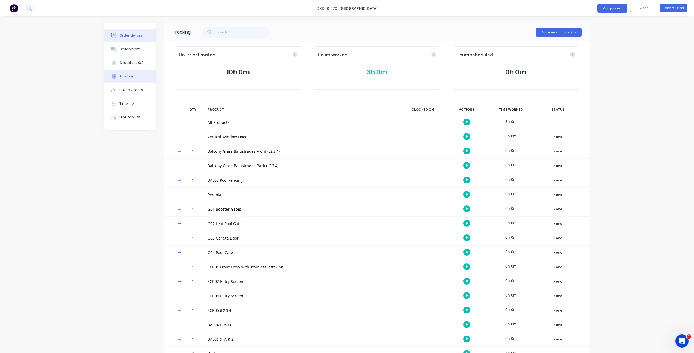
click at [150, 32] on button "Order details" at bounding box center [131, 36] width 52 height 14
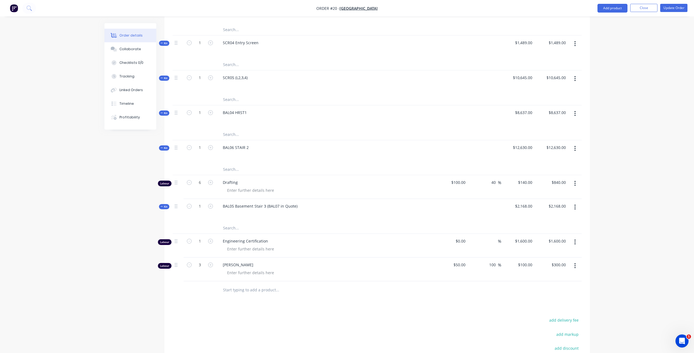
scroll to position [706, 0]
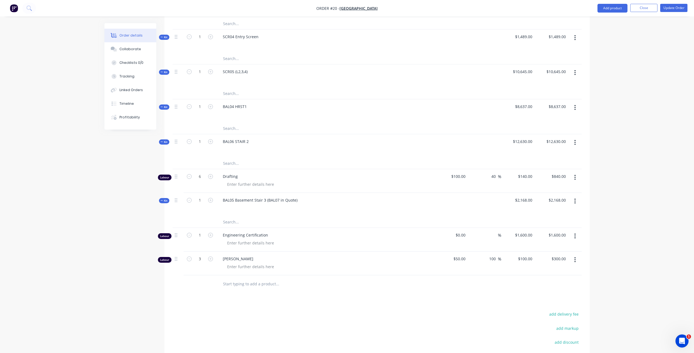
scroll to position [700, 0]
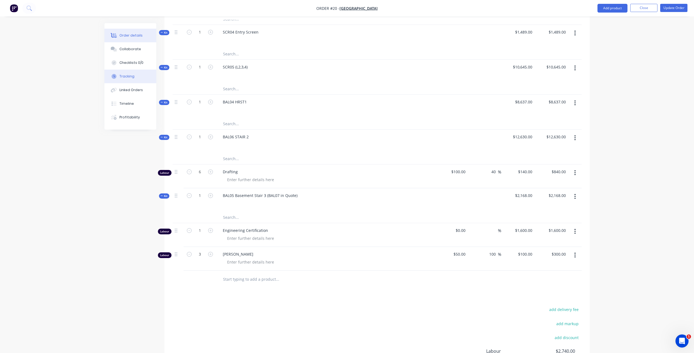
click at [135, 79] on button "Tracking" at bounding box center [131, 77] width 52 height 14
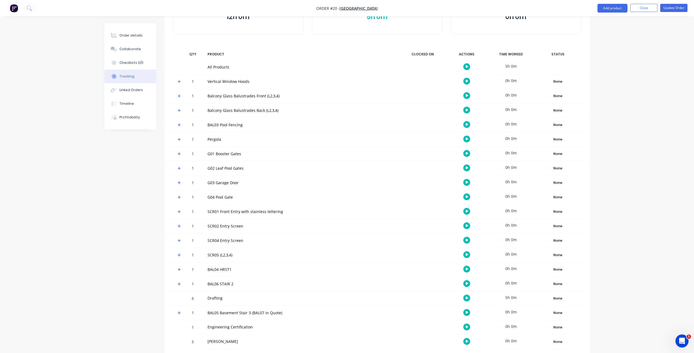
scroll to position [57, 0]
drag, startPoint x: 207, startPoint y: 339, endPoint x: 265, endPoint y: 341, distance: 57.3
click at [265, 341] on div "[PERSON_NAME]" at bounding box center [302, 340] width 188 height 6
click at [265, 340] on div "[PERSON_NAME]" at bounding box center [302, 340] width 188 height 6
drag, startPoint x: 234, startPoint y: 338, endPoint x: 202, endPoint y: 338, distance: 32.5
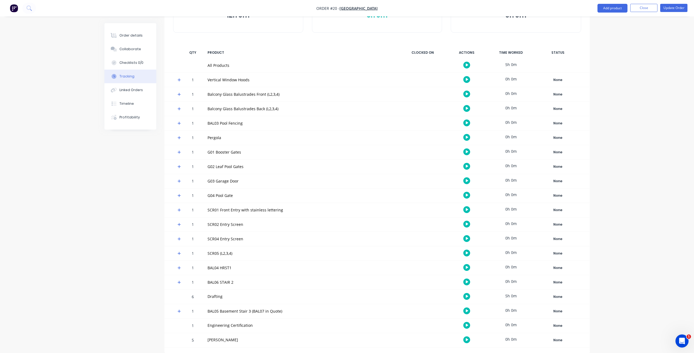
click at [202, 338] on div "5 Ashley Linkewich 0h 0m None Create status None edit 3D Modelling Complete Don…" at bounding box center [378, 340] width 426 height 14
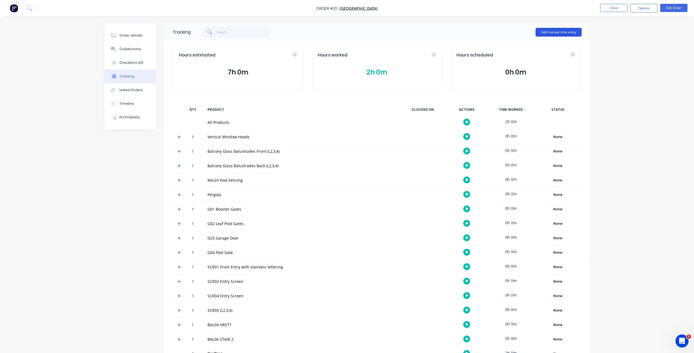
click at [561, 34] on button "Add manual time entry" at bounding box center [559, 32] width 46 height 9
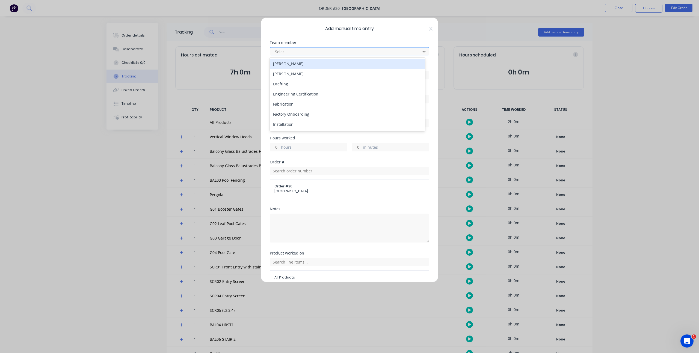
click at [300, 52] on div at bounding box center [345, 51] width 143 height 7
click at [301, 63] on div "[PERSON_NAME]" at bounding box center [347, 64] width 155 height 10
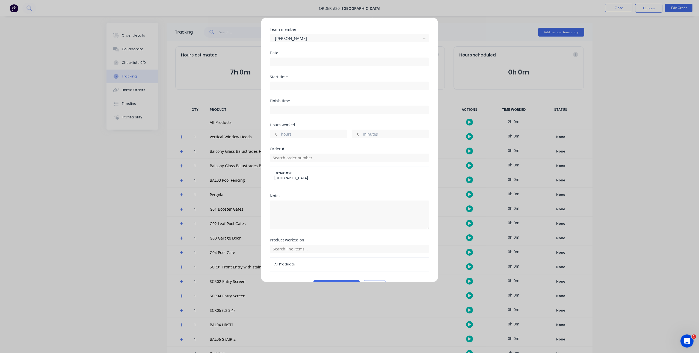
scroll to position [28, 0]
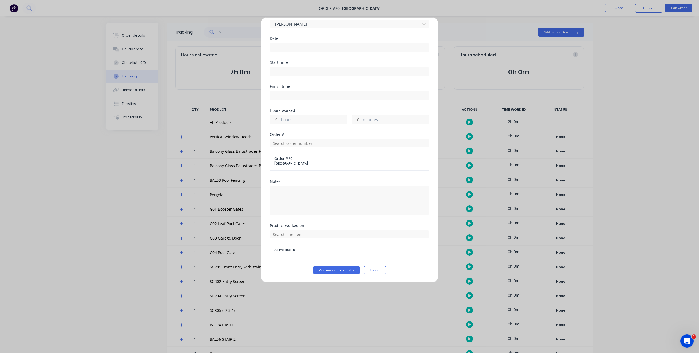
click at [299, 120] on label "hours" at bounding box center [314, 120] width 66 height 7
click at [279, 120] on input "hours" at bounding box center [275, 119] width 10 height 8
type input "3"
click at [297, 127] on div "Hours worked 3 hours minutes" at bounding box center [349, 121] width 159 height 24
click at [309, 170] on div "Order # 20 Timit Building" at bounding box center [349, 161] width 159 height 19
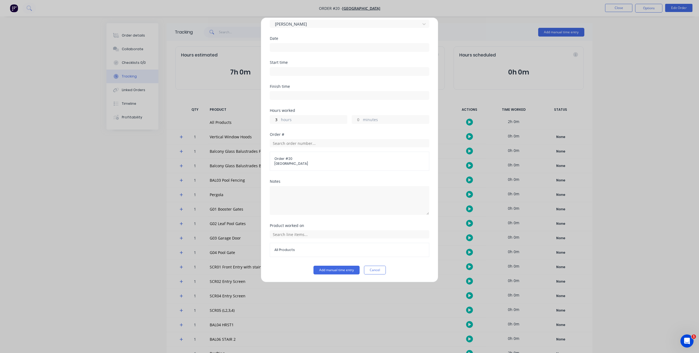
click at [303, 52] on label at bounding box center [349, 47] width 159 height 9
click at [303, 52] on input at bounding box center [349, 47] width 159 height 8
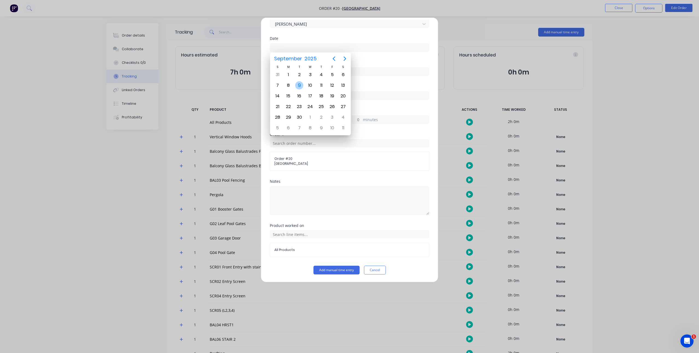
click at [298, 84] on div "9" at bounding box center [299, 85] width 8 height 8
type input "[DATE]"
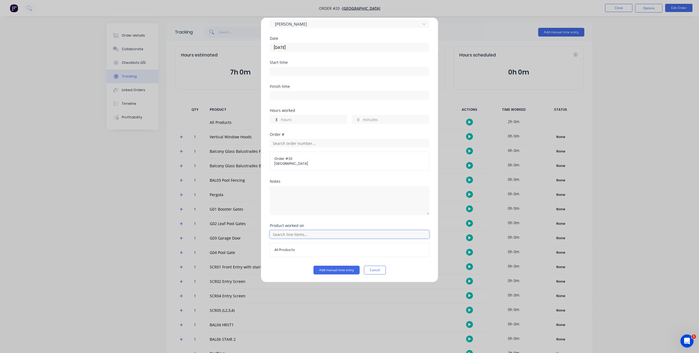
click at [302, 233] on input "text" at bounding box center [349, 234] width 159 height 8
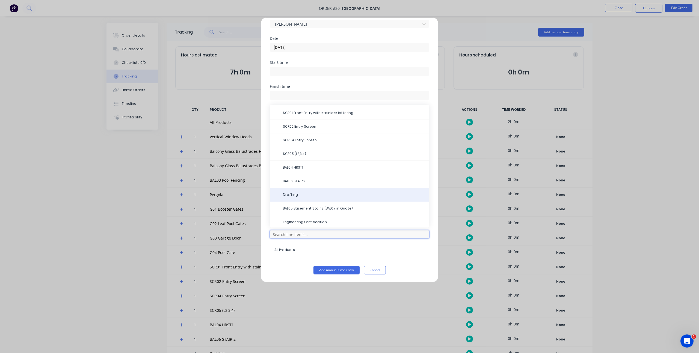
scroll to position [136, 0]
click at [325, 197] on div "Drafting" at bounding box center [349, 194] width 159 height 14
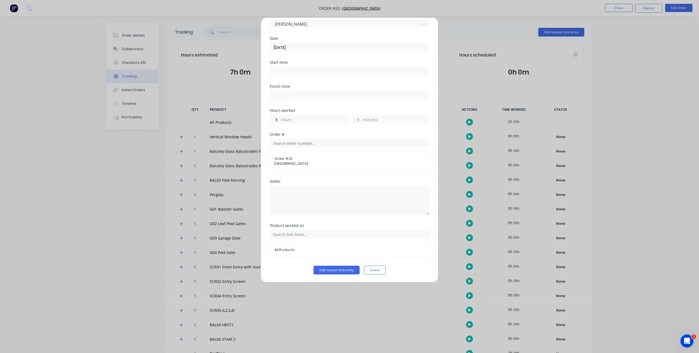
click at [278, 270] on div "Add manual time entry Cancel" at bounding box center [349, 270] width 159 height 9
click at [291, 236] on input "text" at bounding box center [349, 234] width 159 height 8
click at [304, 192] on span "Drafting" at bounding box center [354, 193] width 142 height 5
click at [304, 192] on textarea at bounding box center [349, 200] width 159 height 29
click at [285, 265] on div "Product worked on Drafting" at bounding box center [349, 245] width 159 height 42
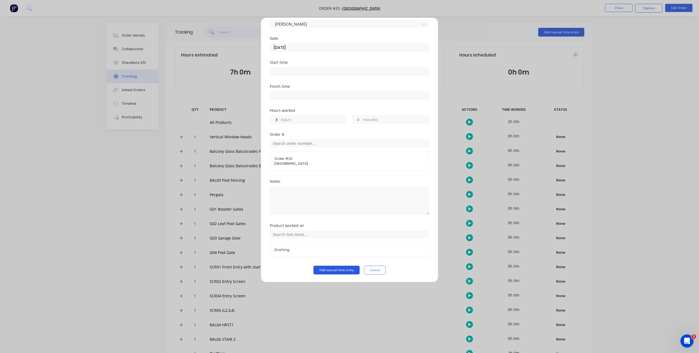
click at [322, 268] on button "Add manual time entry" at bounding box center [336, 270] width 46 height 9
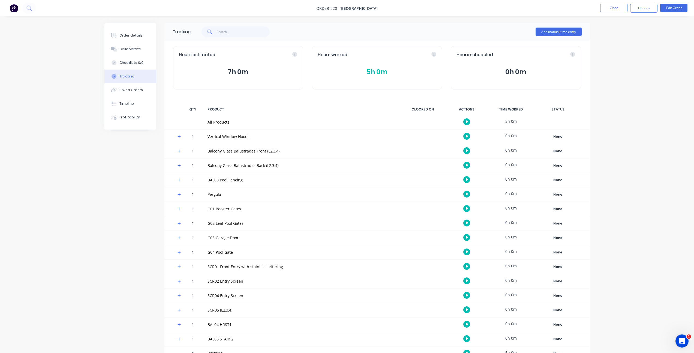
scroll to position [0, 0]
click at [127, 40] on button "Order details" at bounding box center [131, 36] width 52 height 14
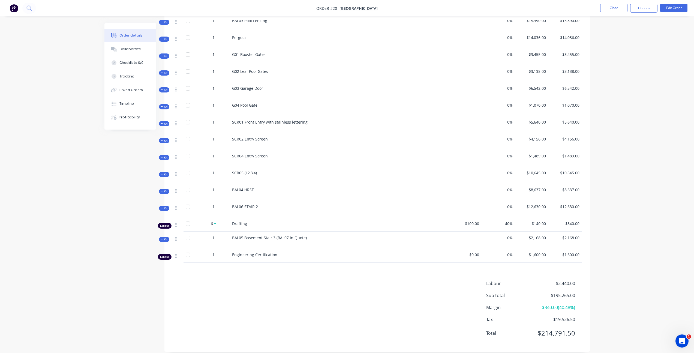
scroll to position [317, 0]
click at [133, 122] on button "Profitability" at bounding box center [131, 118] width 52 height 14
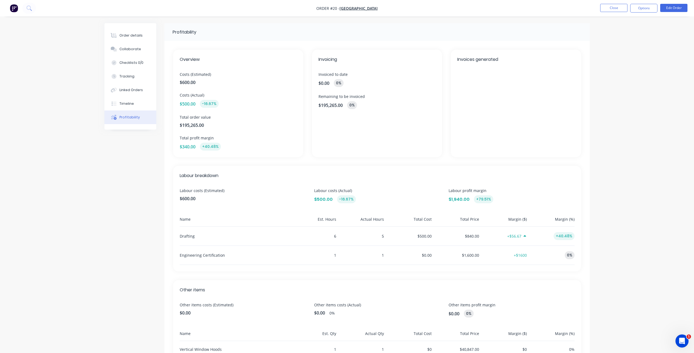
click at [130, 158] on div "Profitability Overview Costs (Estimated) $600.00 Costs (Actual) $500.00 -16.67%…" at bounding box center [348, 329] width 486 height 613
click at [308, 151] on div "Overview Costs (Estimated) $600.00 Costs (Actual) $500.00 -16.67% Total order v…" at bounding box center [377, 104] width 408 height 108
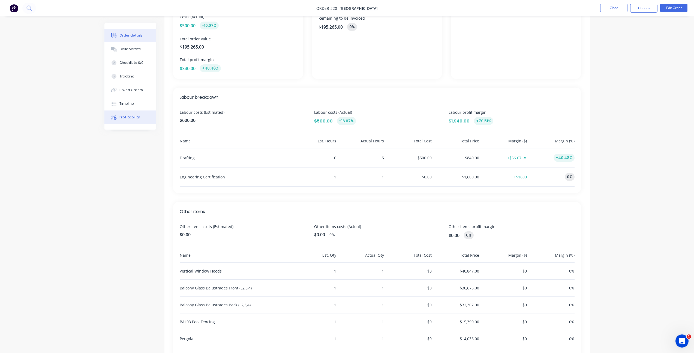
scroll to position [72, 0]
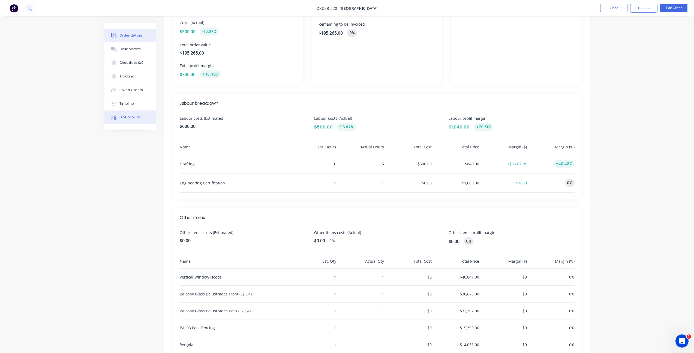
click at [134, 34] on div "Order details" at bounding box center [131, 35] width 23 height 5
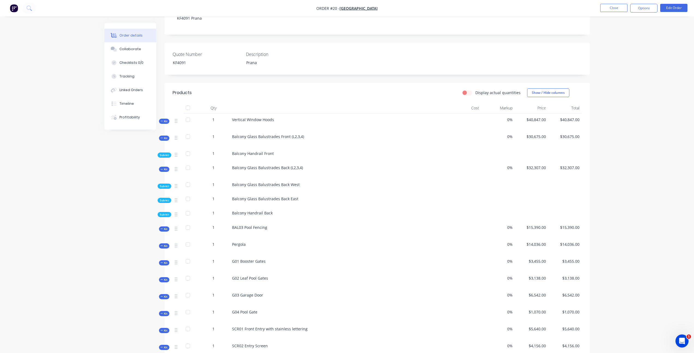
scroll to position [121, 0]
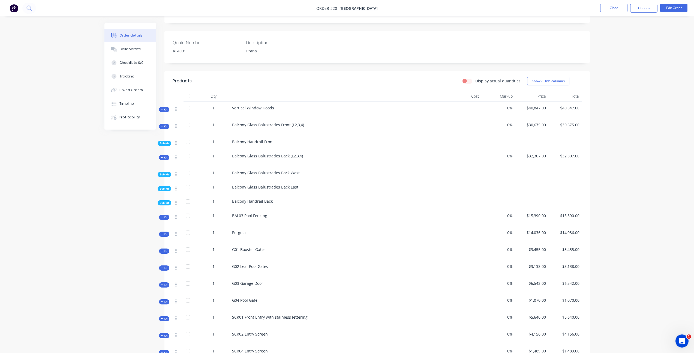
click at [476, 78] on label "Display actual quantities" at bounding box center [498, 81] width 45 height 6
click at [467, 78] on input "Display actual quantities" at bounding box center [465, 80] width 4 height 5
checkbox input "true"
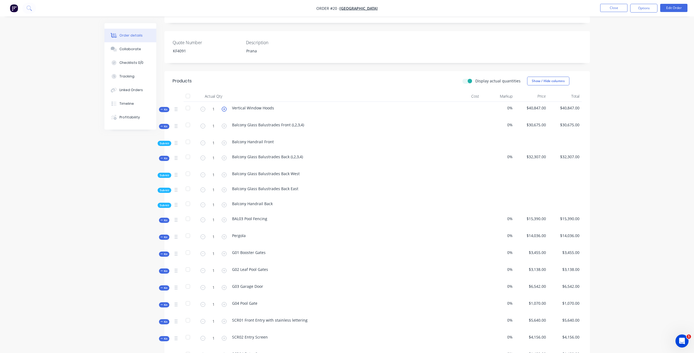
click at [223, 107] on icon "button" at bounding box center [224, 109] width 5 height 5
type input "2"
click at [476, 78] on label "Display actual quantities" at bounding box center [498, 81] width 45 height 6
click at [467, 78] on input "Display actual quantities" at bounding box center [465, 80] width 4 height 5
checkbox input "false"
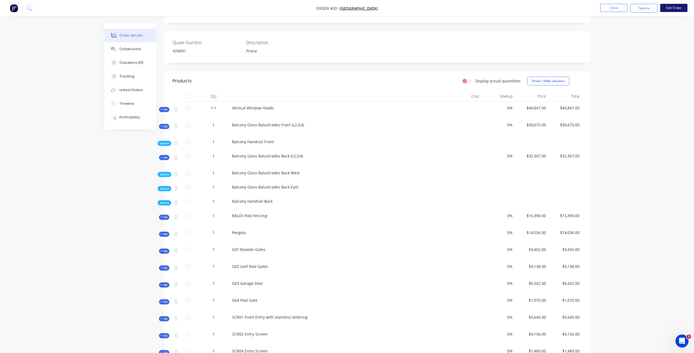
click at [678, 8] on button "Edit Order" at bounding box center [674, 8] width 27 height 8
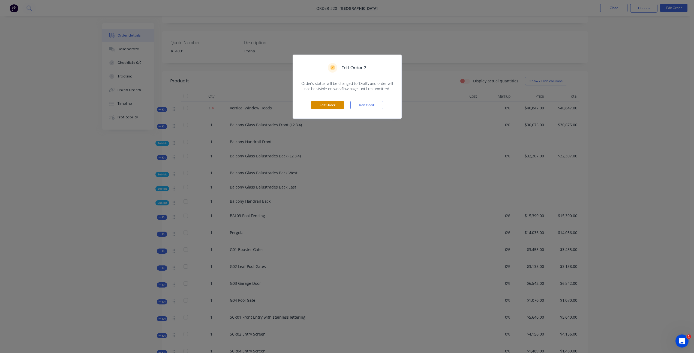
click at [341, 105] on button "Edit Order" at bounding box center [327, 105] width 33 height 8
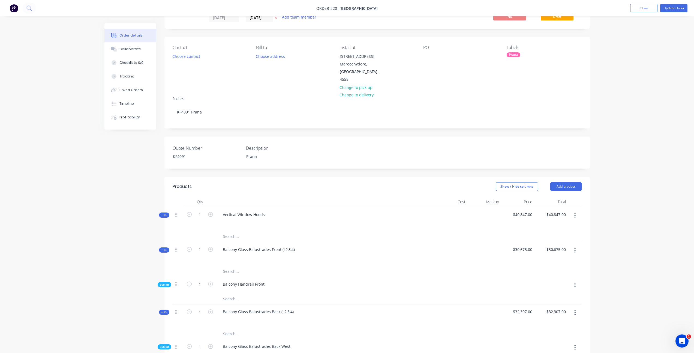
scroll to position [26, 0]
click at [459, 205] on div at bounding box center [452, 217] width 34 height 24
click at [459, 211] on div at bounding box center [452, 217] width 34 height 24
click at [467, 210] on div at bounding box center [452, 217] width 34 height 24
drag, startPoint x: 466, startPoint y: 201, endPoint x: 464, endPoint y: 212, distance: 11.0
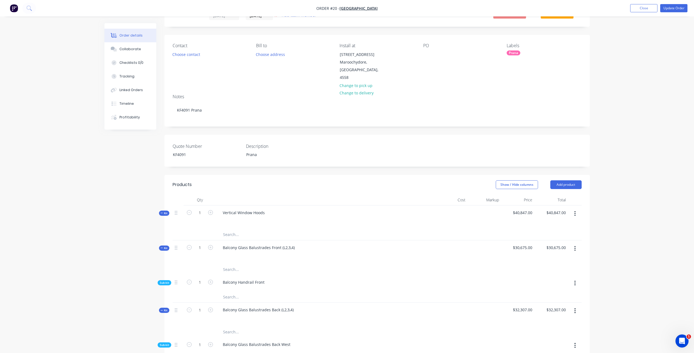
click at [466, 205] on div at bounding box center [452, 217] width 34 height 24
click at [462, 216] on div at bounding box center [452, 217] width 34 height 24
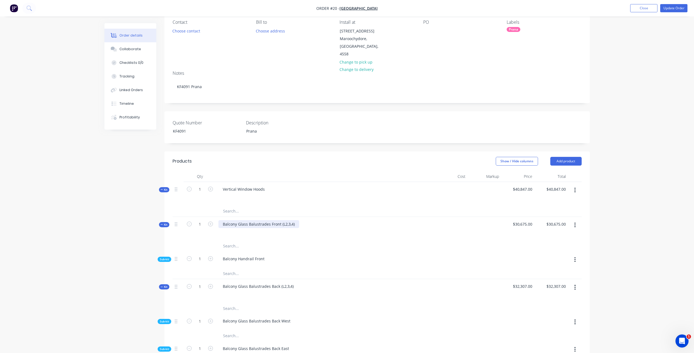
scroll to position [56, 0]
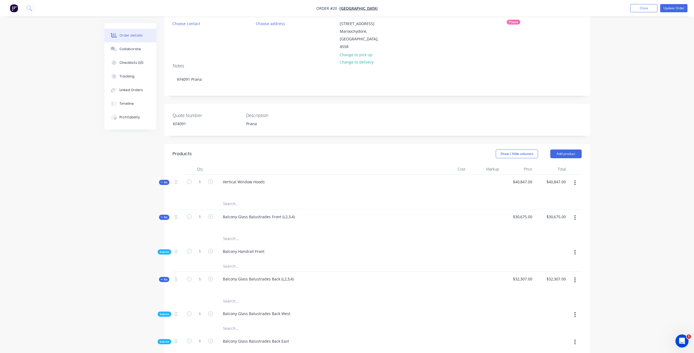
click at [240, 198] on input "text" at bounding box center [277, 203] width 109 height 11
click at [166, 180] on span "Kit" at bounding box center [164, 182] width 7 height 4
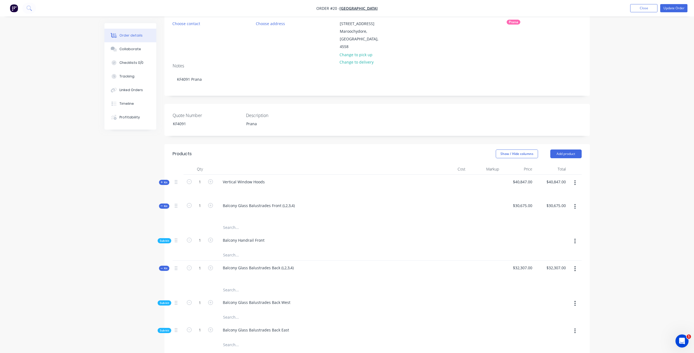
click at [166, 180] on span "Kit" at bounding box center [164, 182] width 7 height 4
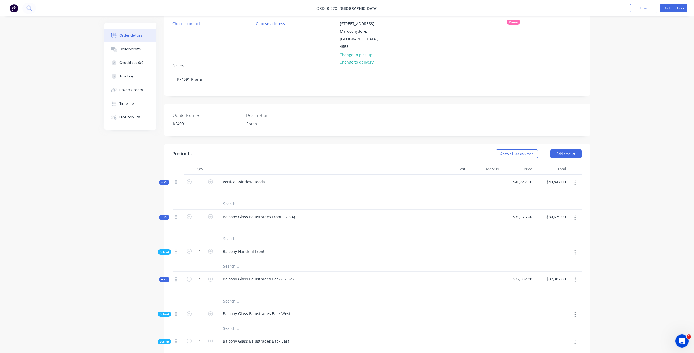
click at [166, 180] on span "Kit" at bounding box center [164, 182] width 7 height 4
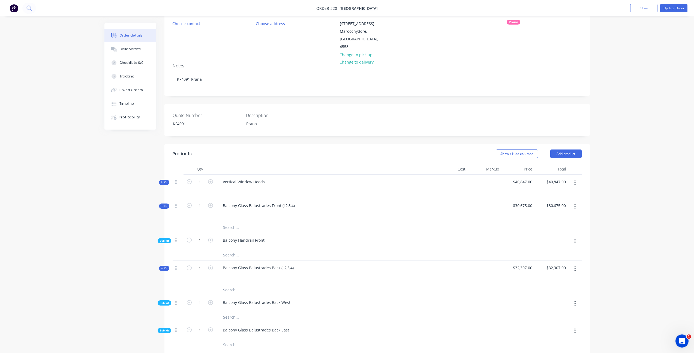
click at [166, 180] on span "Kit" at bounding box center [164, 182] width 7 height 4
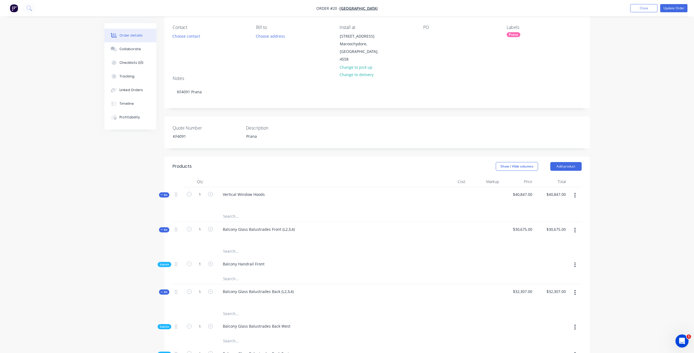
scroll to position [0, 0]
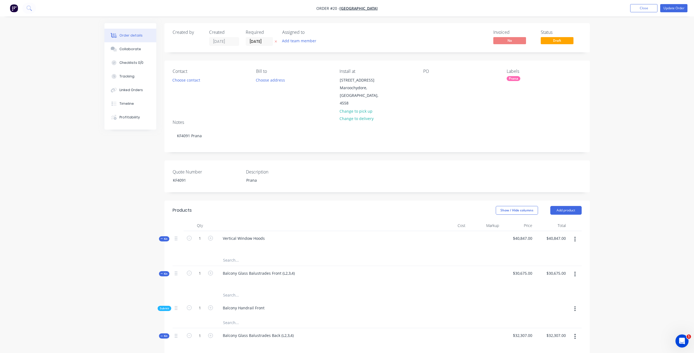
click at [234, 255] on input "text" at bounding box center [277, 260] width 109 height 11
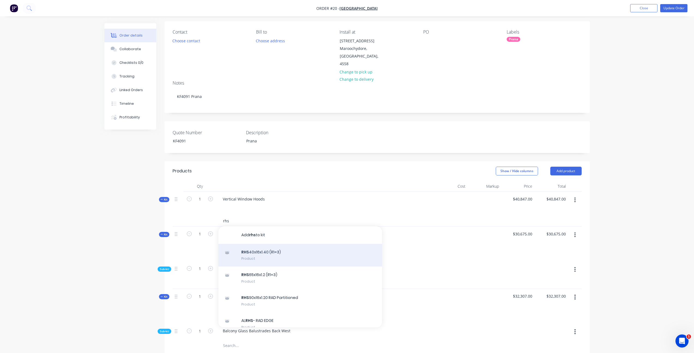
type input "rhs"
click at [282, 246] on div "RHS 40x16x1.40 (R1=3) Product" at bounding box center [301, 255] width 164 height 23
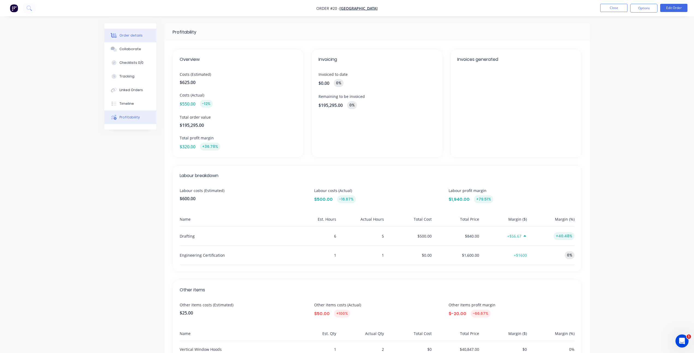
click at [138, 32] on button "Order details" at bounding box center [131, 36] width 52 height 14
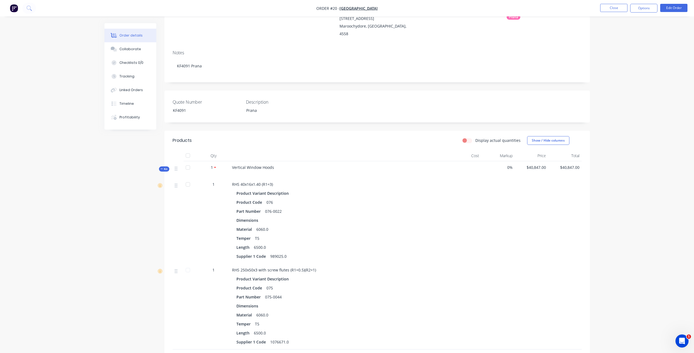
scroll to position [68, 0]
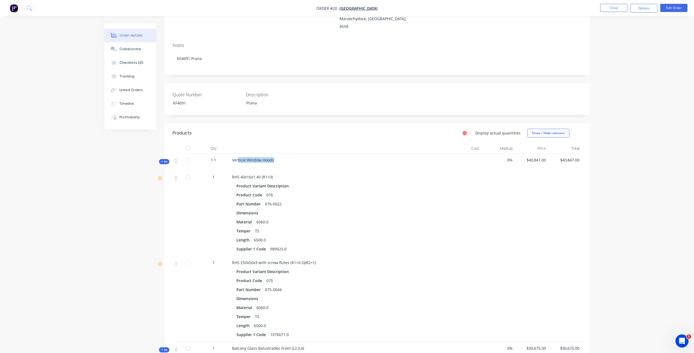
drag, startPoint x: 238, startPoint y: 154, endPoint x: 279, endPoint y: 155, distance: 40.7
click at [279, 155] on div "Vertical Window Hoods" at bounding box center [339, 162] width 218 height 17
drag, startPoint x: 550, startPoint y: 154, endPoint x: 513, endPoint y: 157, distance: 36.9
click at [513, 157] on div "Kit 1 Vertical Window Hoods 0% $40,847.00 $40,847.00" at bounding box center [377, 162] width 409 height 17
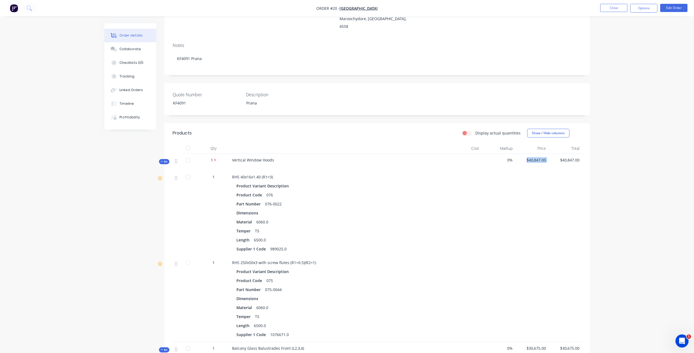
click at [539, 157] on span "$40,847.00" at bounding box center [531, 160] width 29 height 6
drag, startPoint x: 528, startPoint y: 154, endPoint x: 547, endPoint y: 156, distance: 19.7
click at [547, 156] on div "$40,847.00" at bounding box center [532, 162] width 34 height 17
click at [548, 156] on div "$40,847.00" at bounding box center [532, 162] width 34 height 17
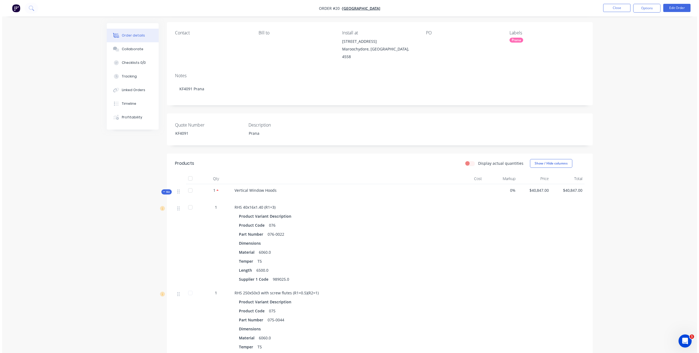
scroll to position [0, 0]
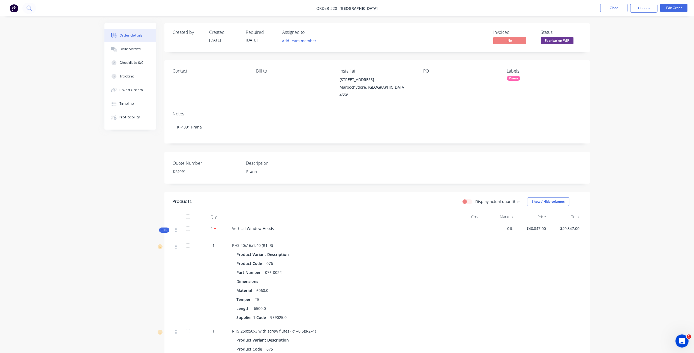
click at [624, 8] on button "Close" at bounding box center [614, 8] width 27 height 8
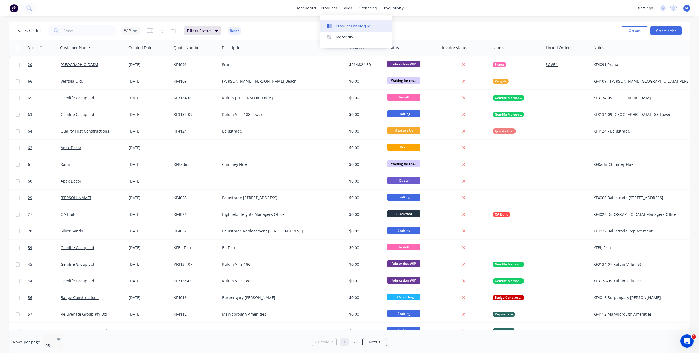
click at [329, 24] on icon at bounding box center [328, 26] width 5 height 5
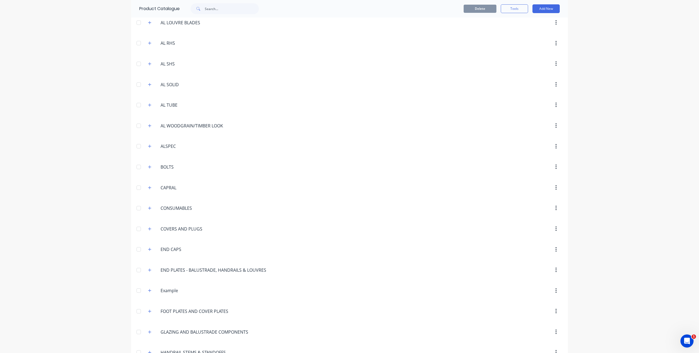
scroll to position [138, 0]
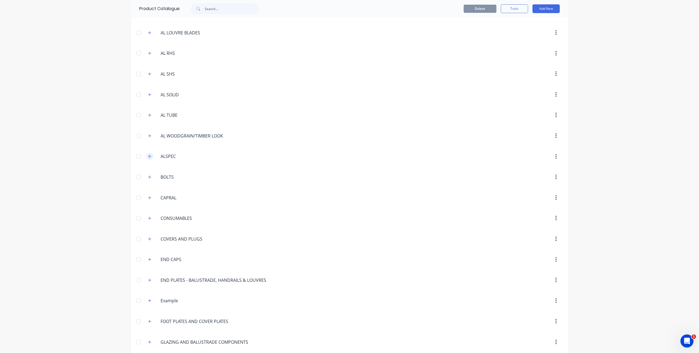
click at [146, 157] on button "button" at bounding box center [149, 156] width 7 height 7
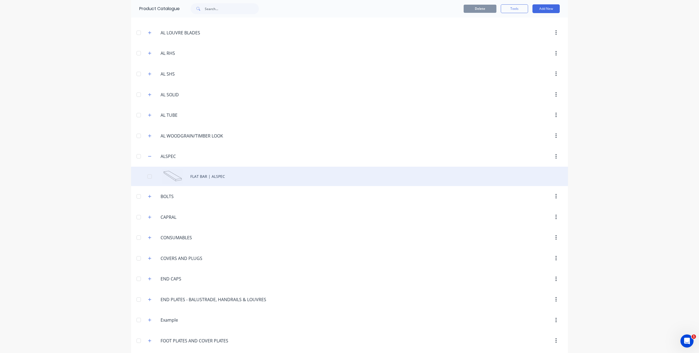
click at [188, 172] on div "FLAT BAR | ALSPEC" at bounding box center [349, 176] width 437 height 19
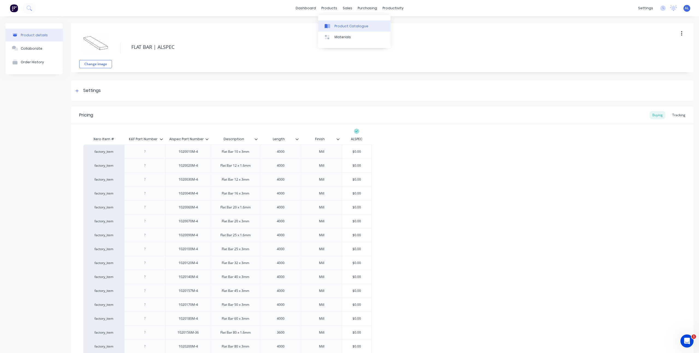
click at [331, 24] on div at bounding box center [328, 26] width 8 height 5
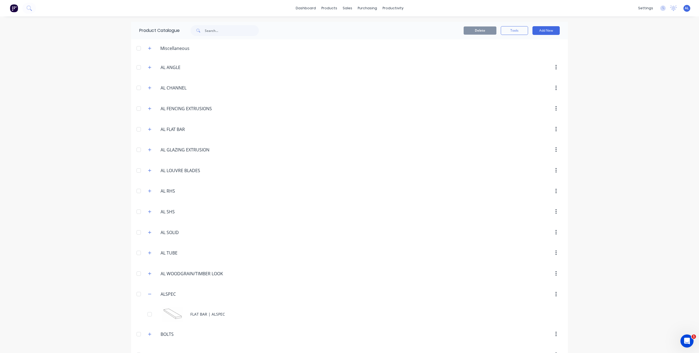
click at [72, 199] on div "dashboard products sales purchasing productivity dashboard products Product Cat…" at bounding box center [349, 176] width 699 height 353
click at [148, 293] on icon "button" at bounding box center [149, 294] width 3 height 4
click at [111, 274] on div "dashboard products sales purchasing productivity dashboard products Product Cat…" at bounding box center [349, 176] width 699 height 353
click at [633, 216] on div "dashboard products sales purchasing productivity dashboard products Product Cat…" at bounding box center [349, 176] width 699 height 353
click at [148, 88] on icon "button" at bounding box center [149, 88] width 3 height 4
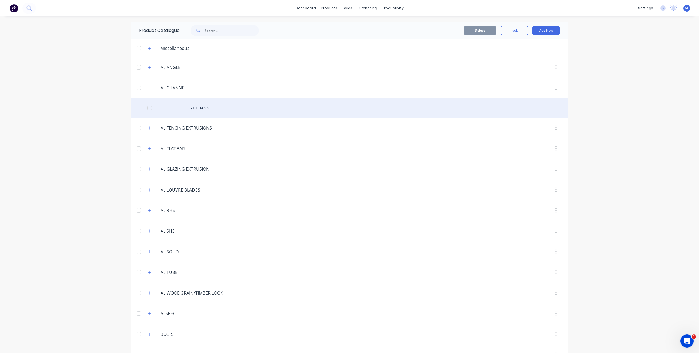
click at [189, 109] on div "AL CHANNEL" at bounding box center [349, 107] width 437 height 19
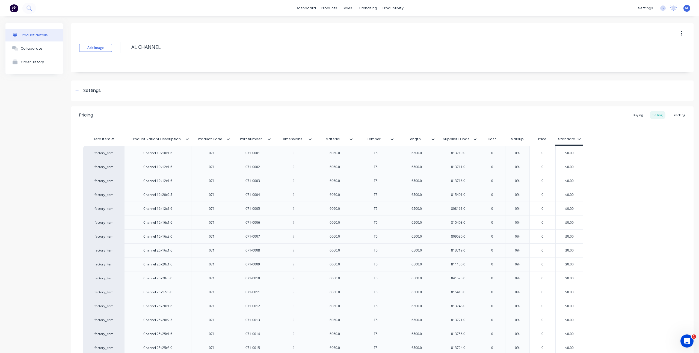
click at [359, 26] on div "Product Catalogue" at bounding box center [351, 26] width 34 height 5
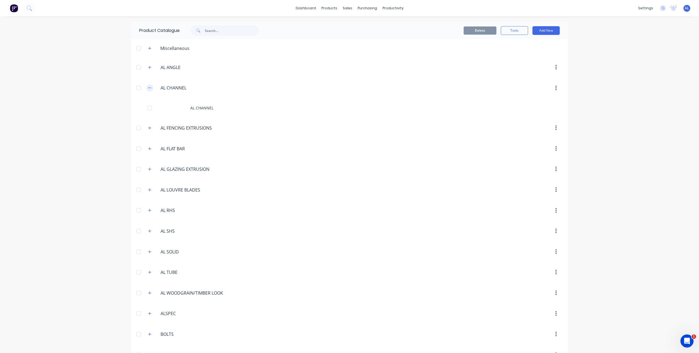
click at [148, 89] on icon "button" at bounding box center [149, 88] width 3 height 4
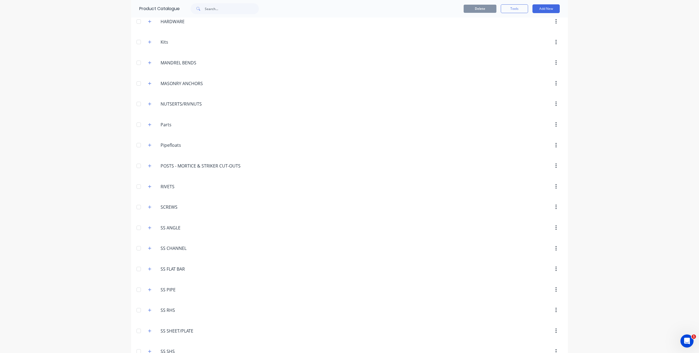
scroll to position [535, 0]
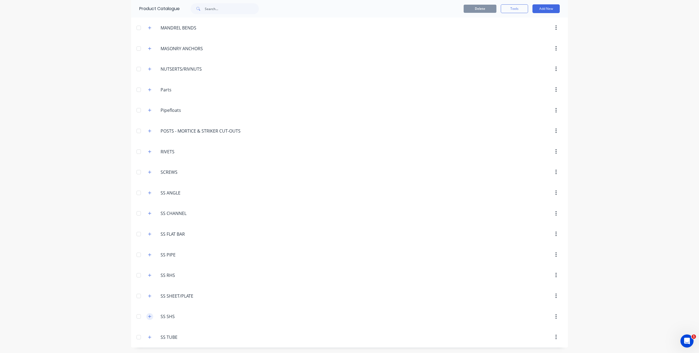
drag, startPoint x: 152, startPoint y: 314, endPoint x: 147, endPoint y: 315, distance: 5.7
click at [151, 314] on div "SS.SHS SS SHS" at bounding box center [187, 317] width 86 height 10
click at [148, 315] on icon "button" at bounding box center [149, 317] width 3 height 4
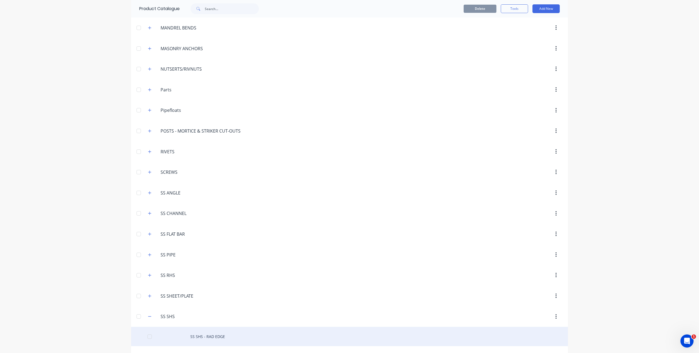
click at [213, 340] on div "SS SHS - RAD EDGE" at bounding box center [349, 336] width 437 height 19
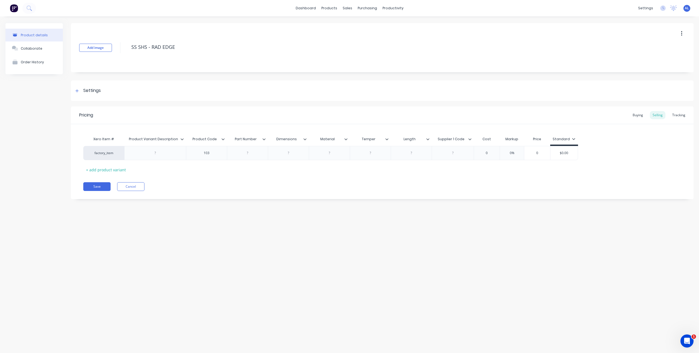
click at [221, 231] on div "Product details Collaborate Order History Add image SS SHS - RAD EDGE Settings …" at bounding box center [349, 179] width 699 height 326
click at [211, 178] on div "Pricing Buying Selling Tracking Xero Item # Product Variant Description Product…" at bounding box center [382, 152] width 622 height 93
click at [45, 214] on div "Product details Collaborate Order History Add image SS SHS - RAD EDGE Settings …" at bounding box center [349, 179] width 699 height 326
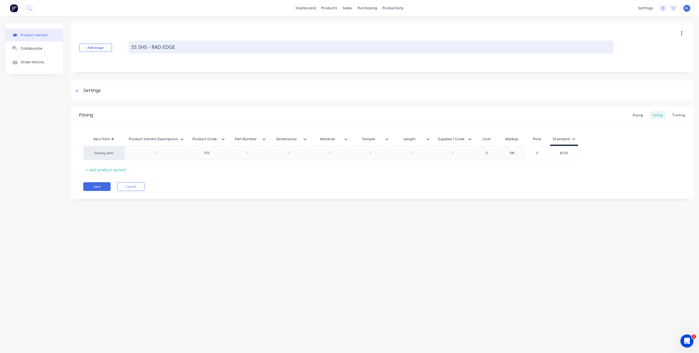
click at [242, 49] on textarea "SS SHS - RAD EDGE" at bounding box center [371, 47] width 485 height 13
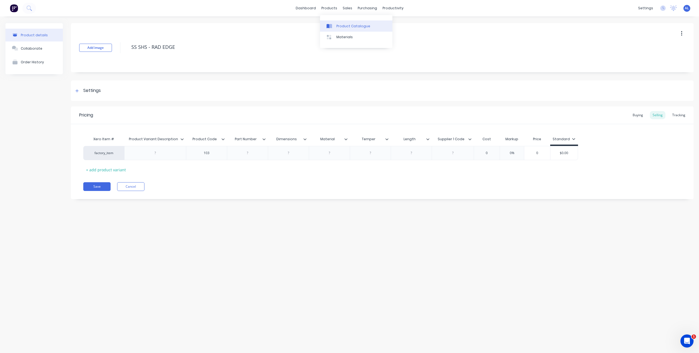
click at [339, 25] on div "Product Catalogue" at bounding box center [353, 26] width 34 height 5
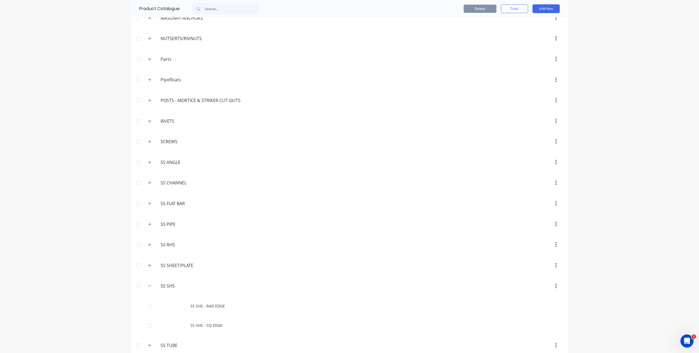
scroll to position [573, 0]
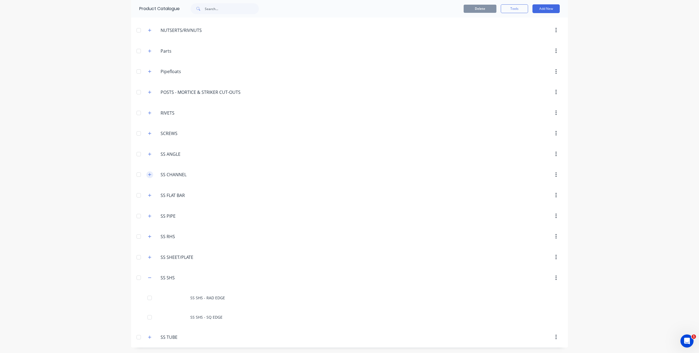
click at [146, 177] on button "button" at bounding box center [149, 174] width 7 height 7
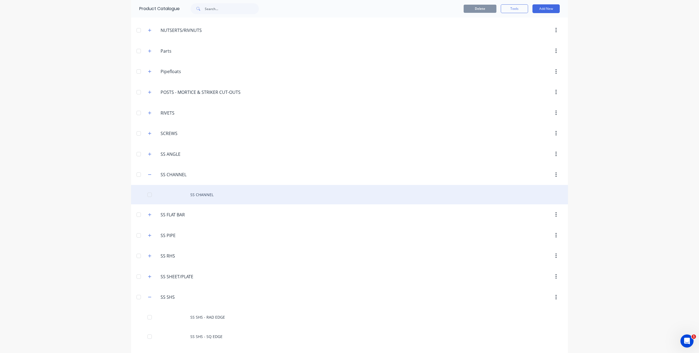
click at [205, 194] on div "SS CHANNEL" at bounding box center [349, 194] width 437 height 19
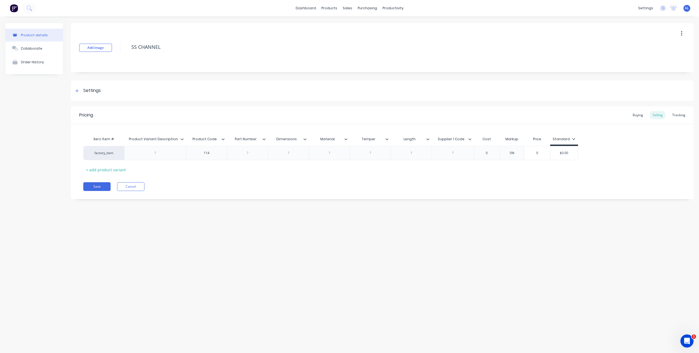
click at [205, 194] on div "Pricing Buying Selling Tracking Xero Item # Product Variant Description Product…" at bounding box center [382, 152] width 622 height 93
click at [198, 175] on div "Pricing Buying Selling Tracking Xero Item # Product Variant Description Product…" at bounding box center [382, 152] width 622 height 93
click at [70, 166] on div "Product details Collaborate Order History Add image SS CHANNEL Settings Product…" at bounding box center [349, 115] width 688 height 184
click at [102, 169] on div "+ add product variant" at bounding box center [105, 170] width 45 height 8
click at [182, 191] on div "Pricing Buying Selling Tracking Xero Item # Product Variant Description Product…" at bounding box center [382, 159] width 622 height 107
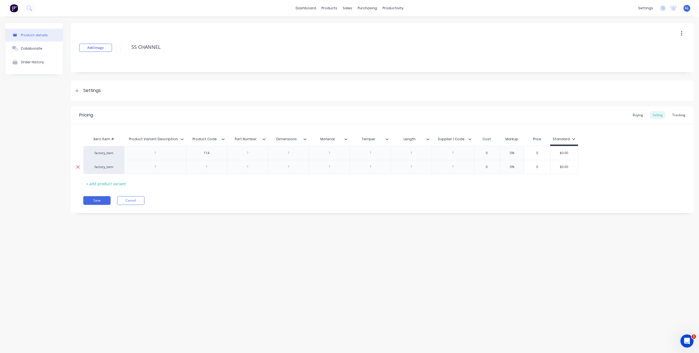
click at [78, 169] on icon at bounding box center [78, 166] width 4 height 5
click at [305, 141] on div at bounding box center [306, 139] width 3 height 5
click at [329, 190] on div "Save Cancel" at bounding box center [388, 186] width 610 height 9
click at [138, 188] on button "Cancel" at bounding box center [130, 186] width 27 height 9
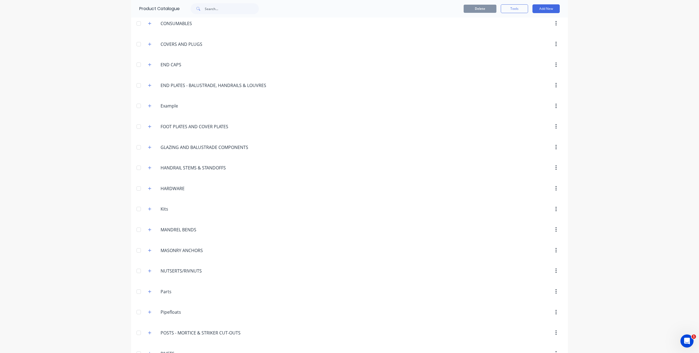
scroll to position [593, 0]
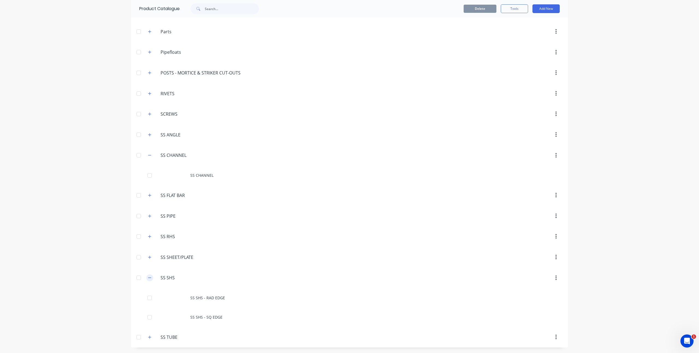
click at [146, 278] on button "button" at bounding box center [149, 278] width 7 height 7
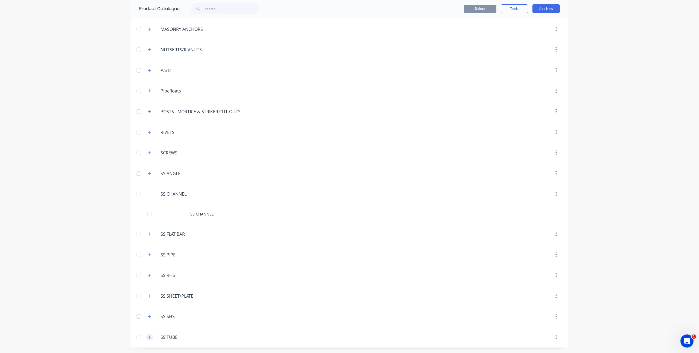
click at [146, 339] on button "button" at bounding box center [149, 337] width 7 height 7
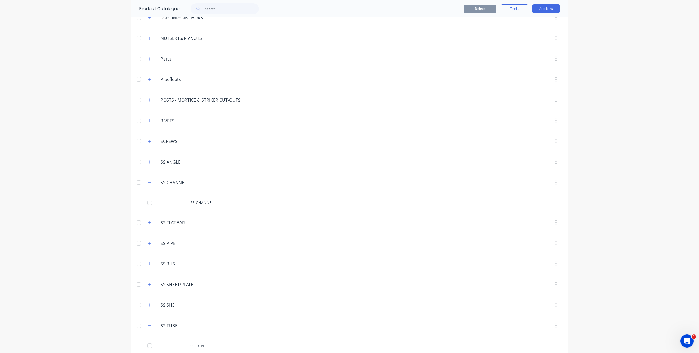
scroll to position [573, 0]
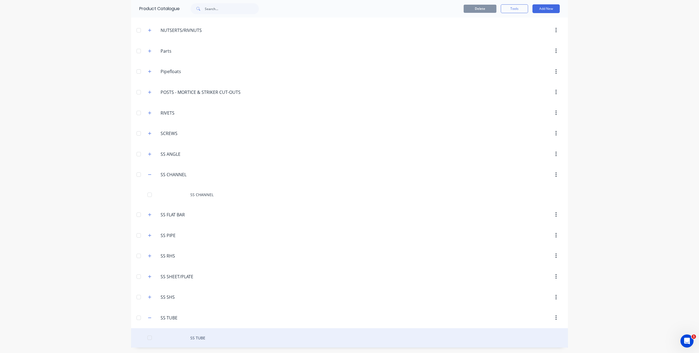
click at [193, 338] on div "SS TUBE" at bounding box center [349, 337] width 437 height 19
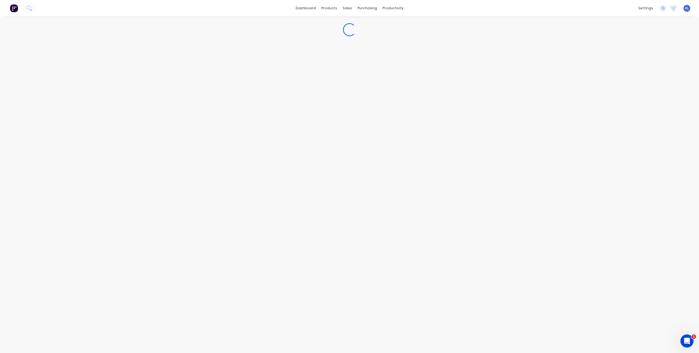
type textarea "x"
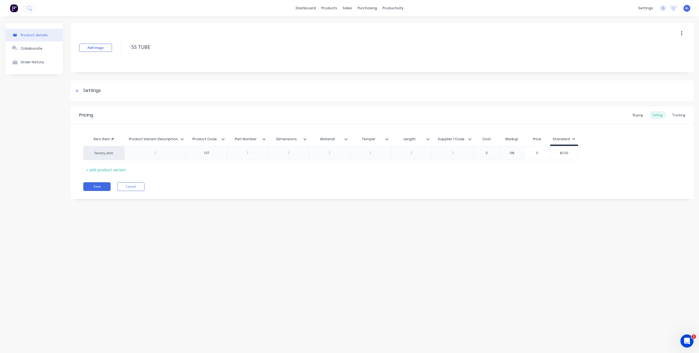
click at [58, 166] on div "Product details Collaborate Order History" at bounding box center [33, 115] width 57 height 184
click at [122, 187] on button "Cancel" at bounding box center [130, 186] width 27 height 9
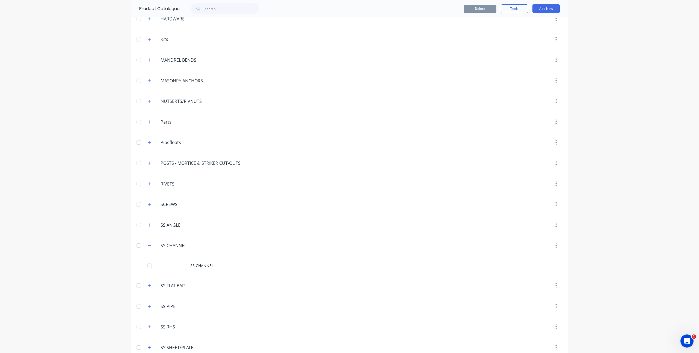
scroll to position [573, 0]
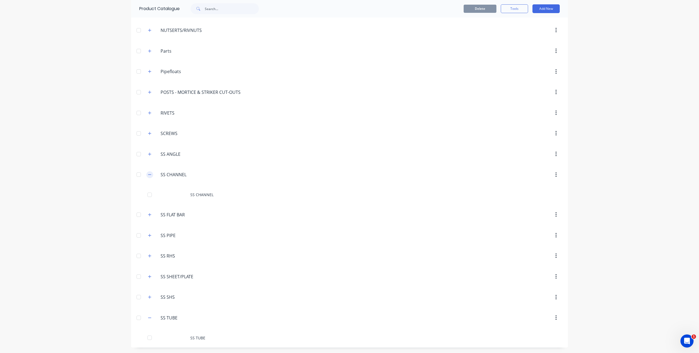
click at [148, 174] on icon "button" at bounding box center [149, 175] width 3 height 4
click at [148, 195] on icon "button" at bounding box center [149, 194] width 3 height 4
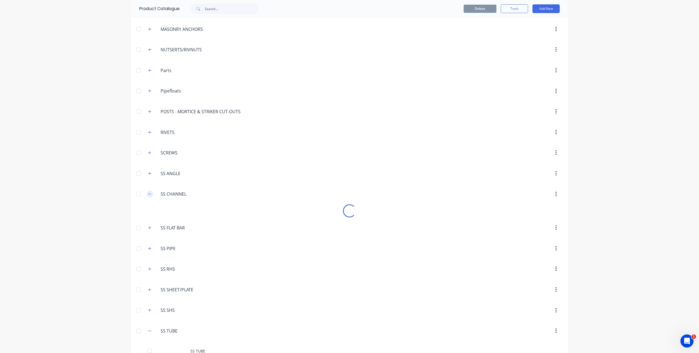
scroll to position [573, 0]
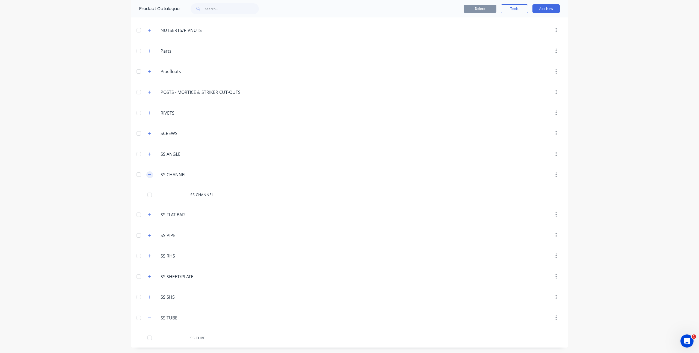
click at [148, 174] on icon "button" at bounding box center [149, 175] width 3 height 4
click at [148, 174] on icon "button" at bounding box center [149, 173] width 3 height 3
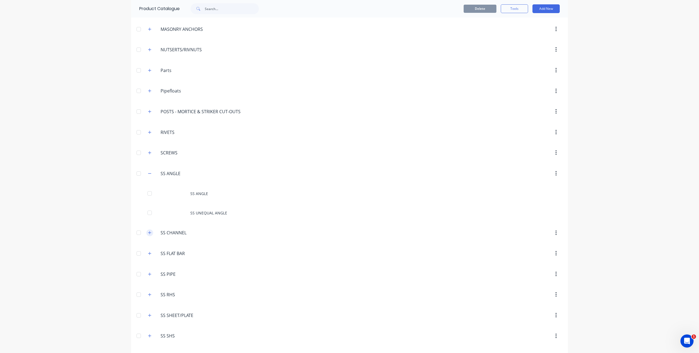
click at [148, 174] on icon "button" at bounding box center [149, 174] width 3 height 4
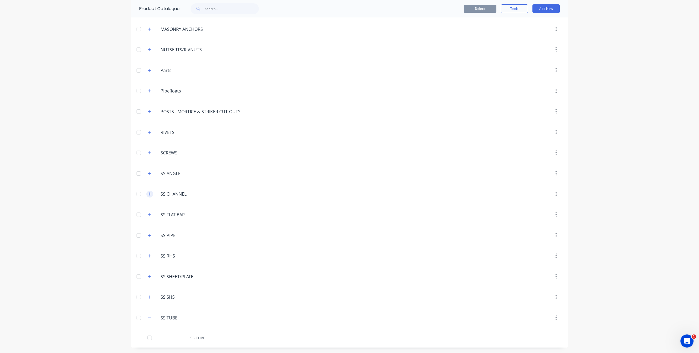
click at [148, 193] on icon "button" at bounding box center [149, 194] width 3 height 4
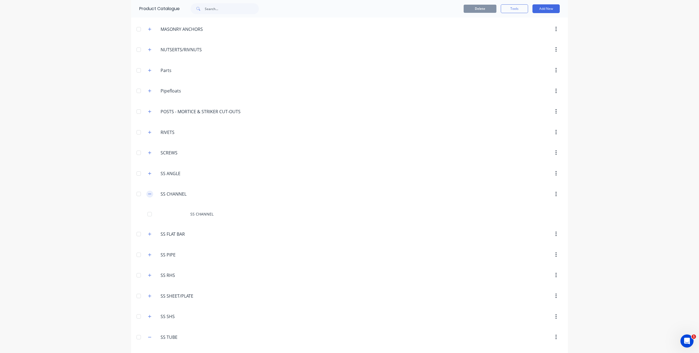
click at [148, 193] on icon "button" at bounding box center [149, 194] width 3 height 4
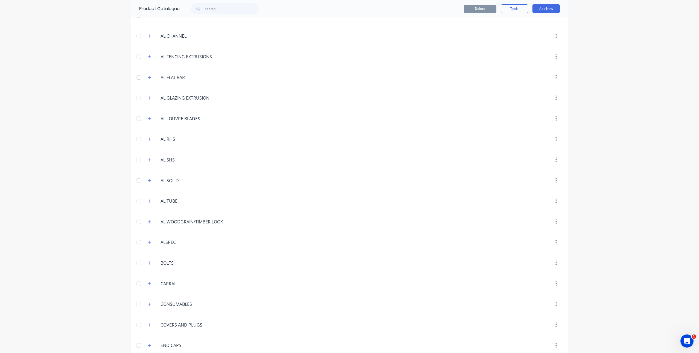
scroll to position [0, 0]
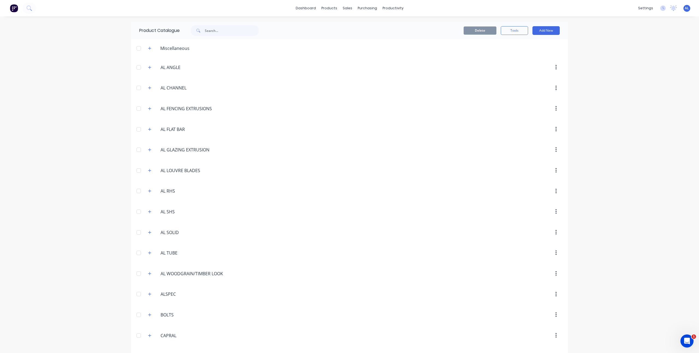
click at [99, 138] on div "dashboard products sales purchasing productivity dashboard products Product Cat…" at bounding box center [349, 176] width 699 height 353
click at [118, 105] on div "dashboard products sales purchasing productivity dashboard products Product Cat…" at bounding box center [349, 176] width 699 height 353
click at [310, 10] on link "dashboard" at bounding box center [306, 8] width 26 height 8
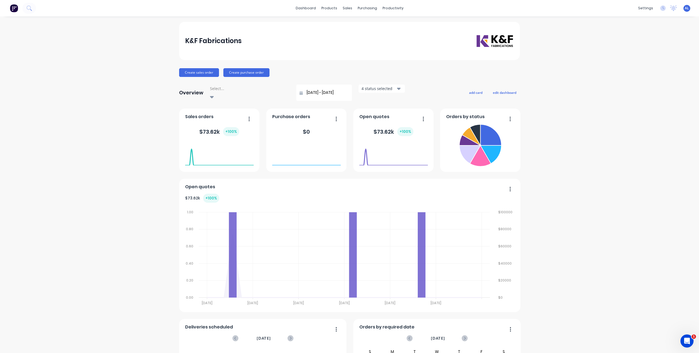
click at [553, 209] on div "K&F Fabrications Create sales order Create purchase order Overview Select... 09…" at bounding box center [349, 237] width 699 height 431
click at [340, 26] on div "Product Catalogue" at bounding box center [351, 26] width 34 height 5
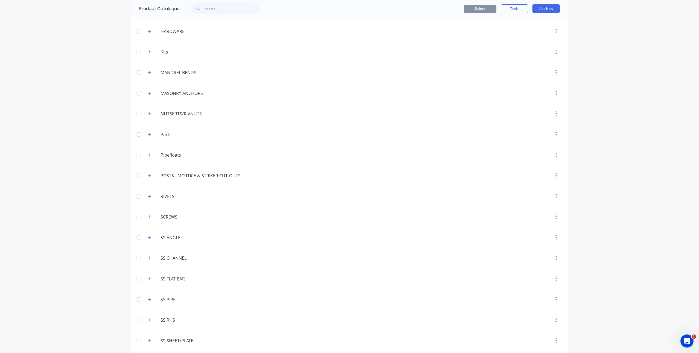
scroll to position [554, 0]
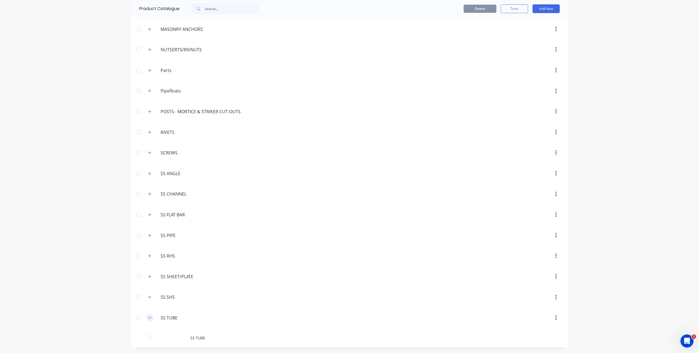
click at [150, 317] on button "button" at bounding box center [149, 317] width 7 height 7
click at [168, 334] on input "SS TUBE" at bounding box center [192, 337] width 65 height 7
click at [148, 337] on icon "button" at bounding box center [149, 337] width 3 height 4
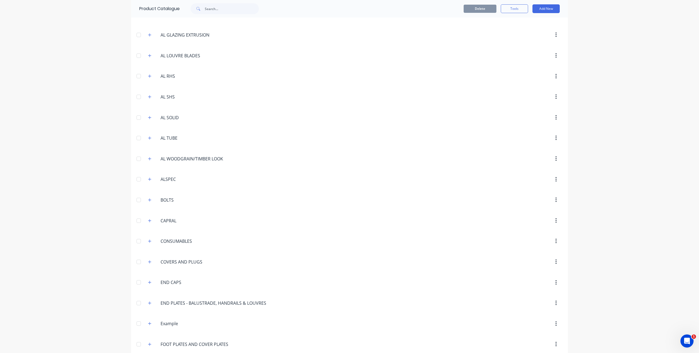
scroll to position [0, 0]
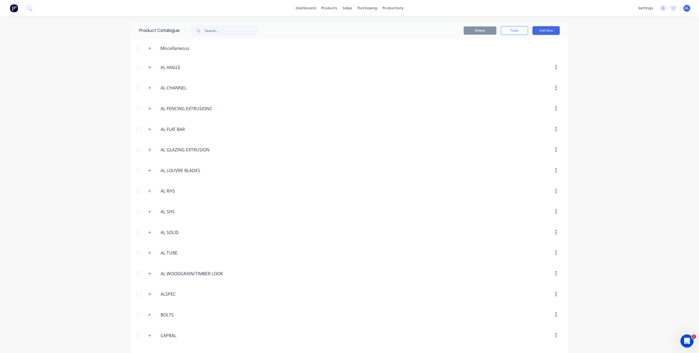
click at [118, 97] on div "dashboard products sales purchasing productivity dashboard products Product Cat…" at bounding box center [349, 176] width 699 height 353
click at [304, 7] on link "dashboard" at bounding box center [306, 8] width 26 height 8
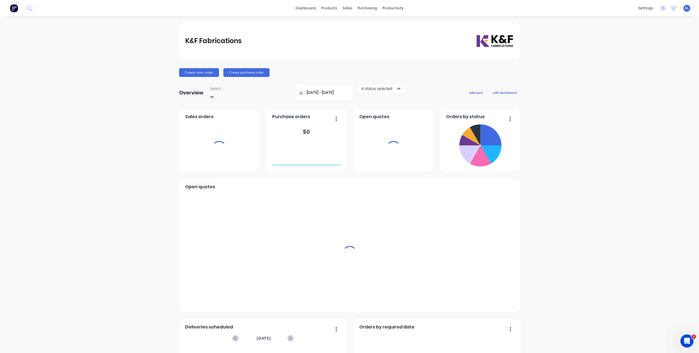
click at [81, 108] on div "K&F Fabrications Create sales order Create purchase order Overview Select... 09…" at bounding box center [349, 237] width 699 height 431
